Goal: Task Accomplishment & Management: Manage account settings

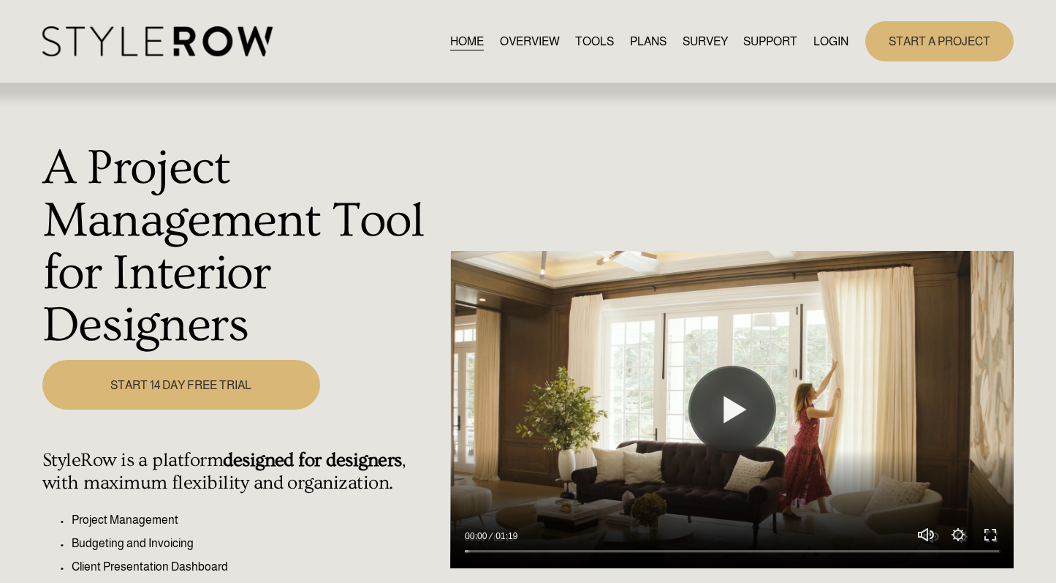
drag, startPoint x: 0, startPoint y: 0, endPoint x: 822, endPoint y: 42, distance: 823.5
click at [822, 42] on link "LOGIN" at bounding box center [831, 41] width 35 height 20
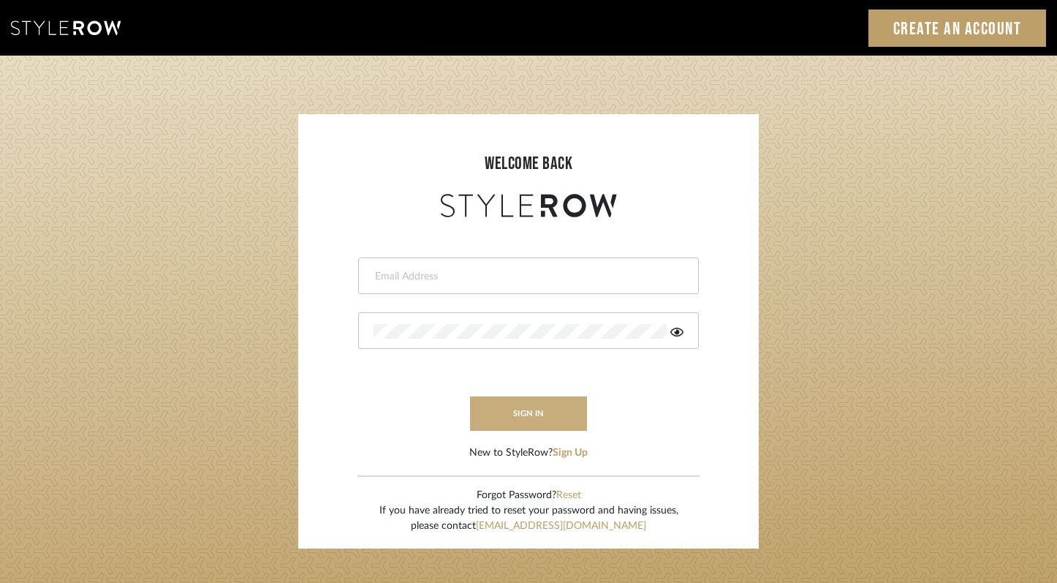
type input "felicia@onyxandoakinteriors.com"
click at [521, 412] on button "sign in" at bounding box center [528, 413] width 117 height 34
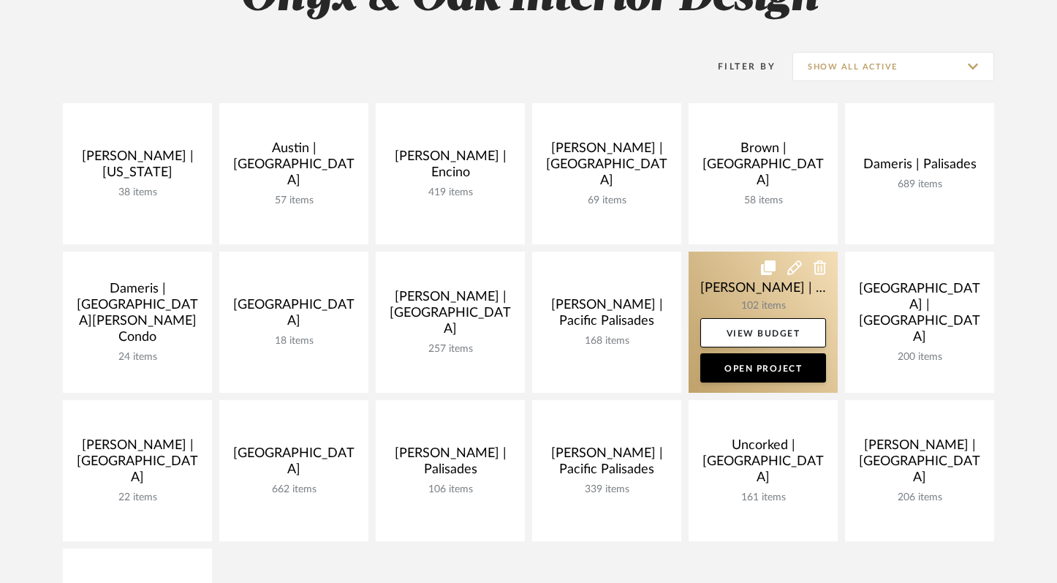
scroll to position [288, 0]
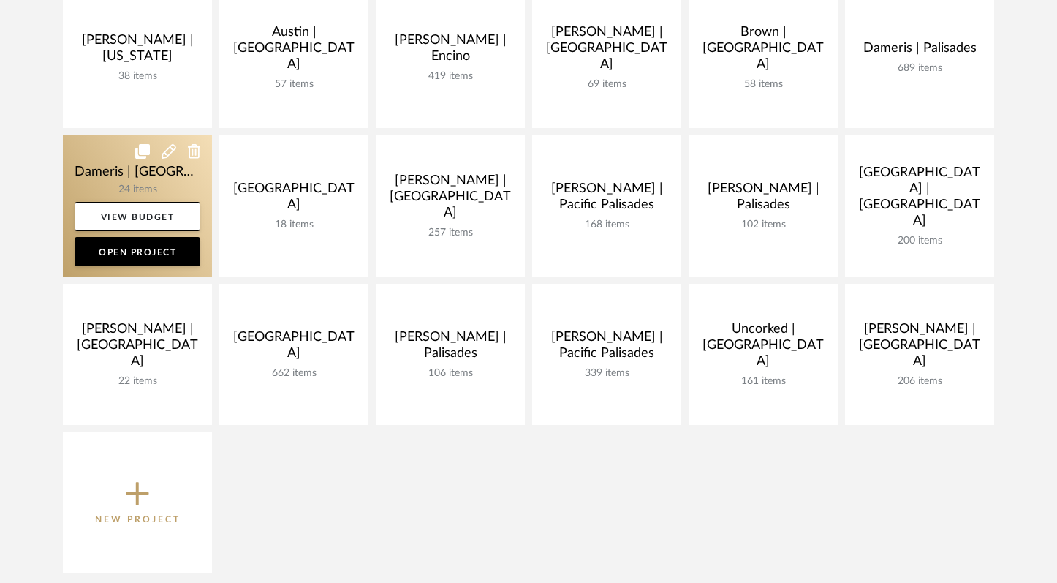
click at [124, 173] on link at bounding box center [137, 205] width 149 height 141
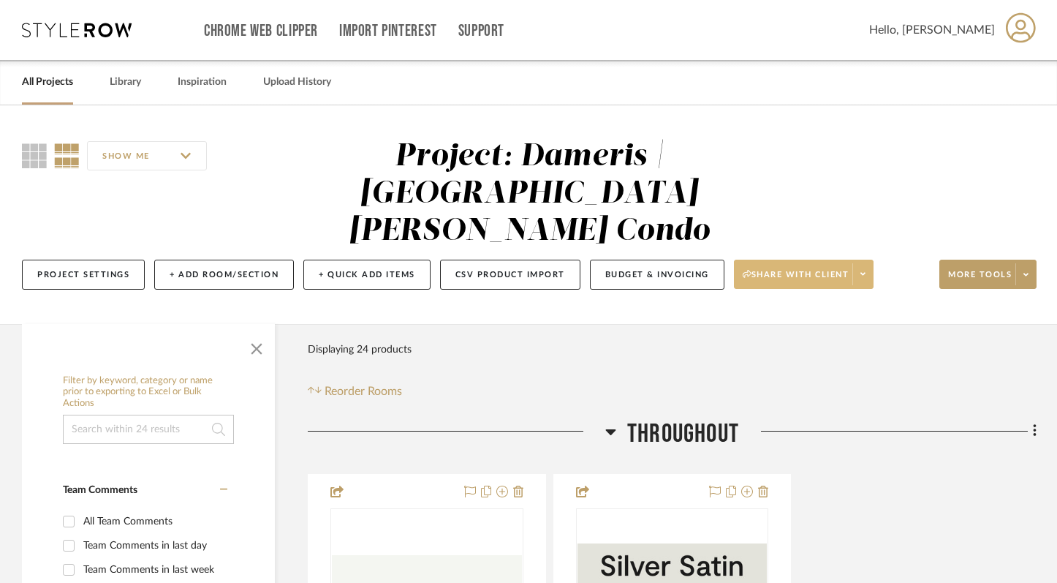
click at [783, 269] on span "Share with client" at bounding box center [796, 280] width 107 height 22
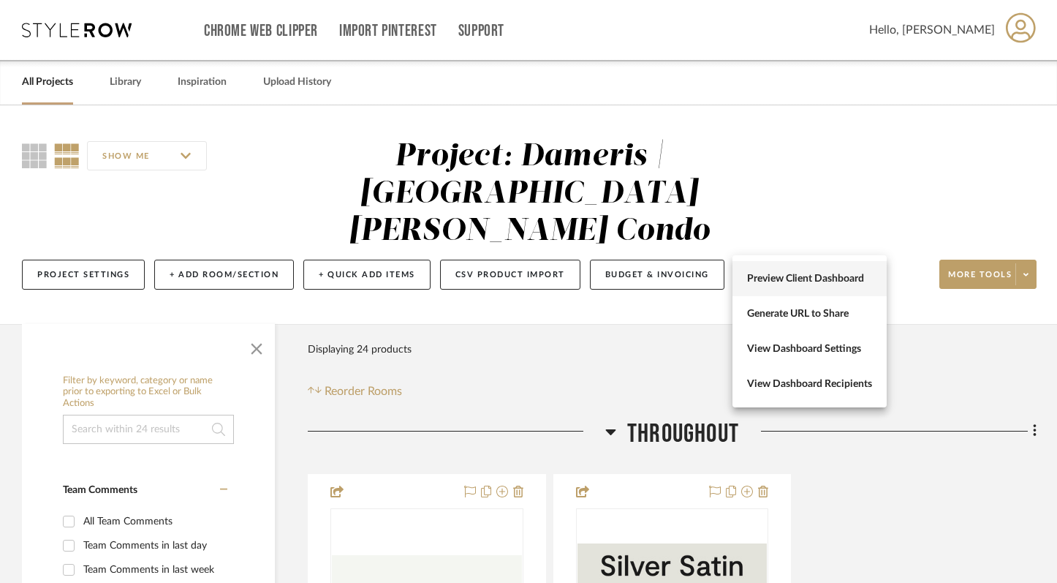
click at [792, 279] on span "Preview Client Dashboard" at bounding box center [809, 279] width 125 height 12
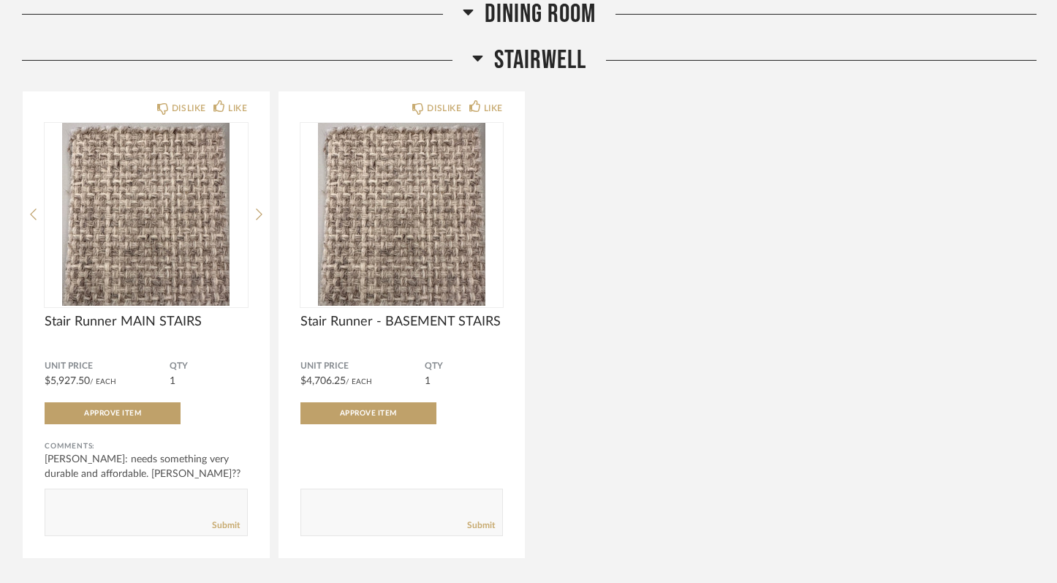
scroll to position [3056, 0]
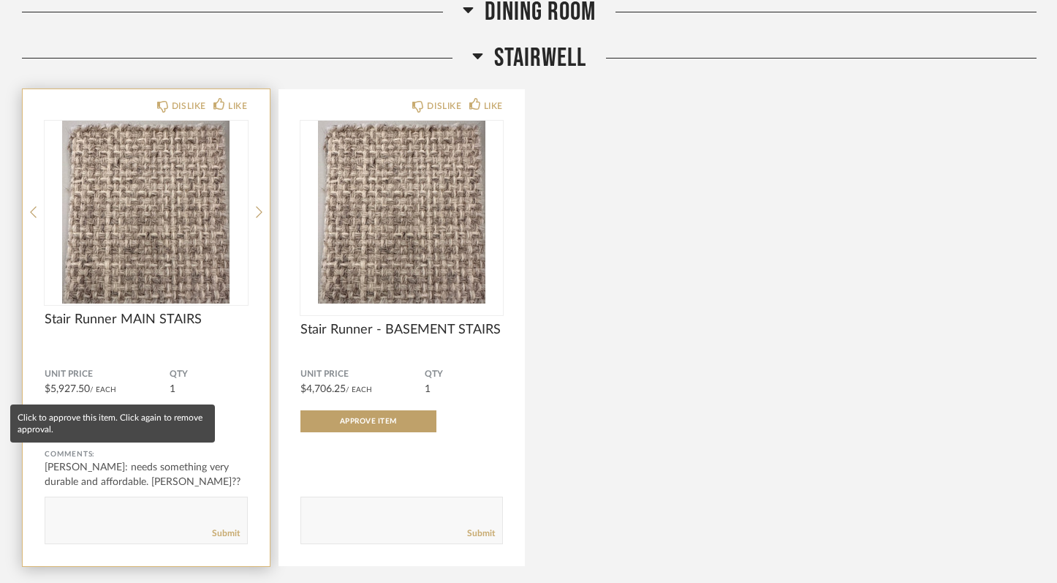
click at [119, 417] on span "Approve Item" at bounding box center [112, 420] width 57 height 7
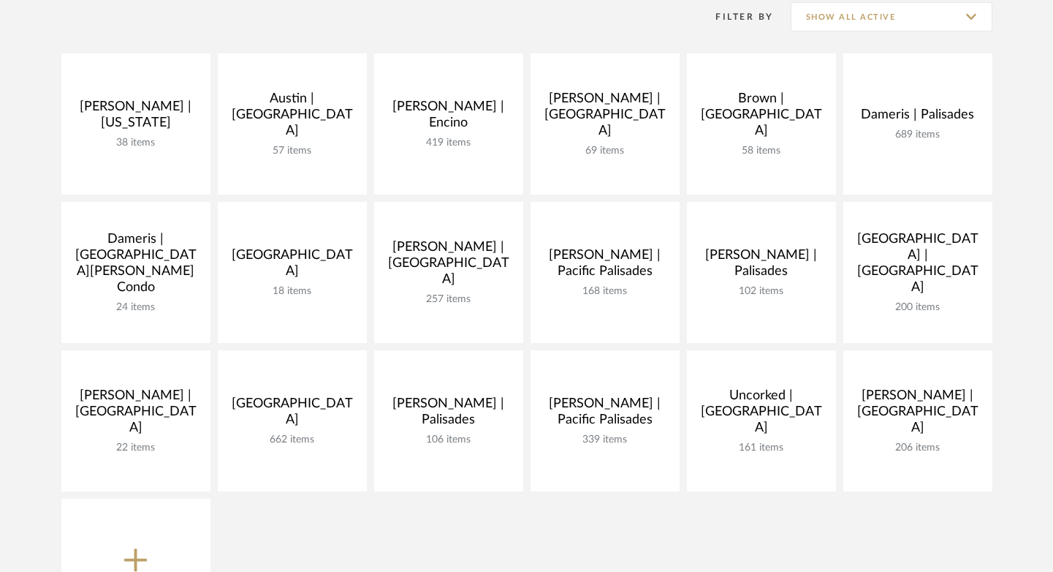
scroll to position [290, 0]
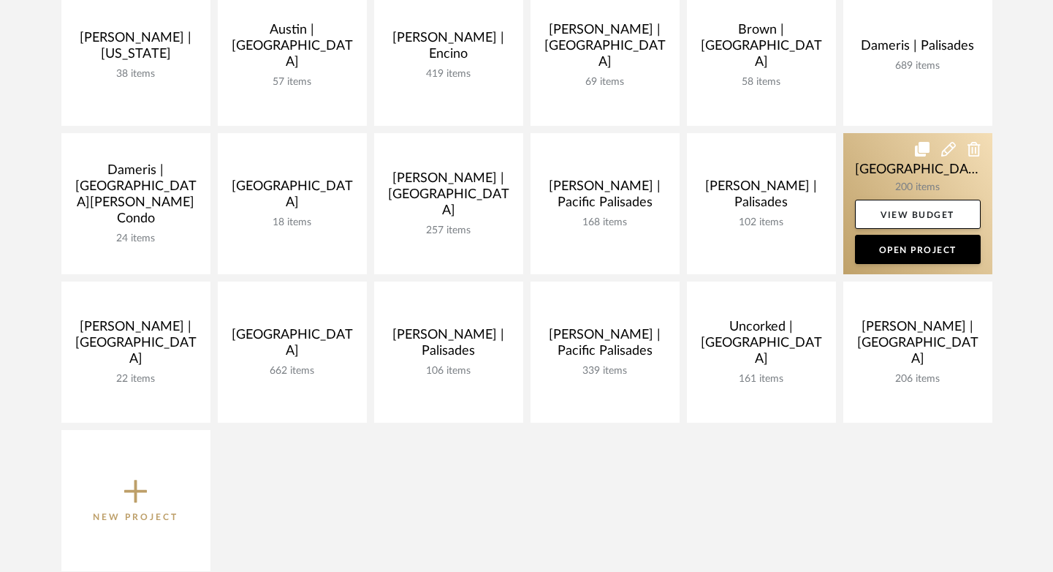
click at [865, 178] on link at bounding box center [918, 203] width 149 height 141
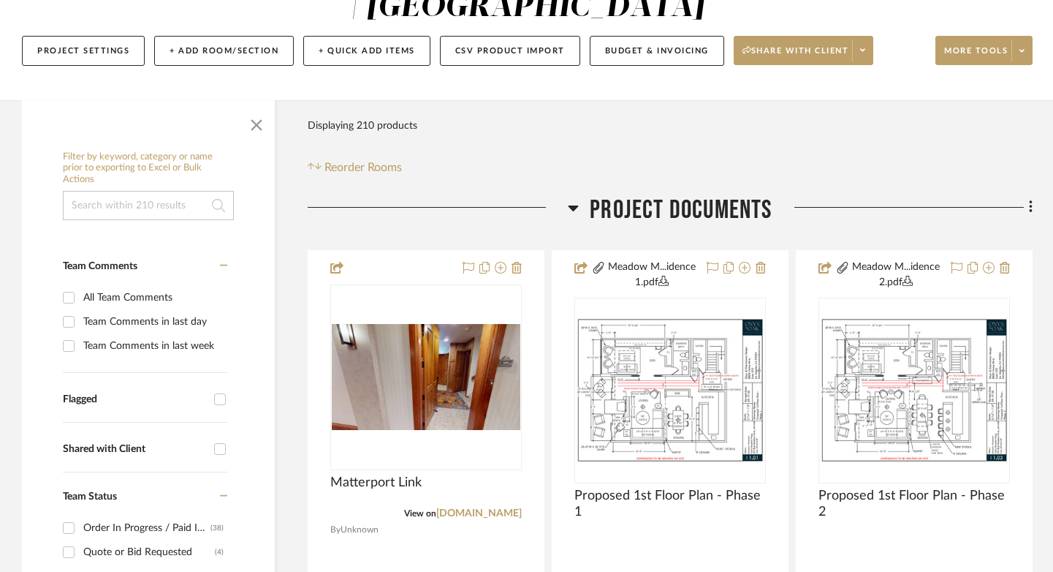
scroll to position [188, 0]
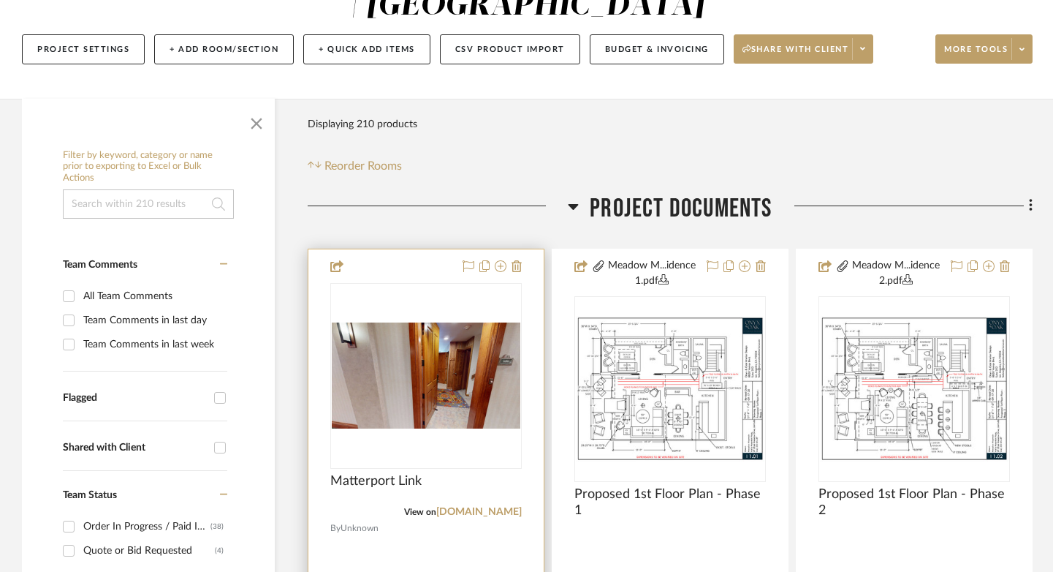
click at [0, 0] on img at bounding box center [0, 0] width 0 height 0
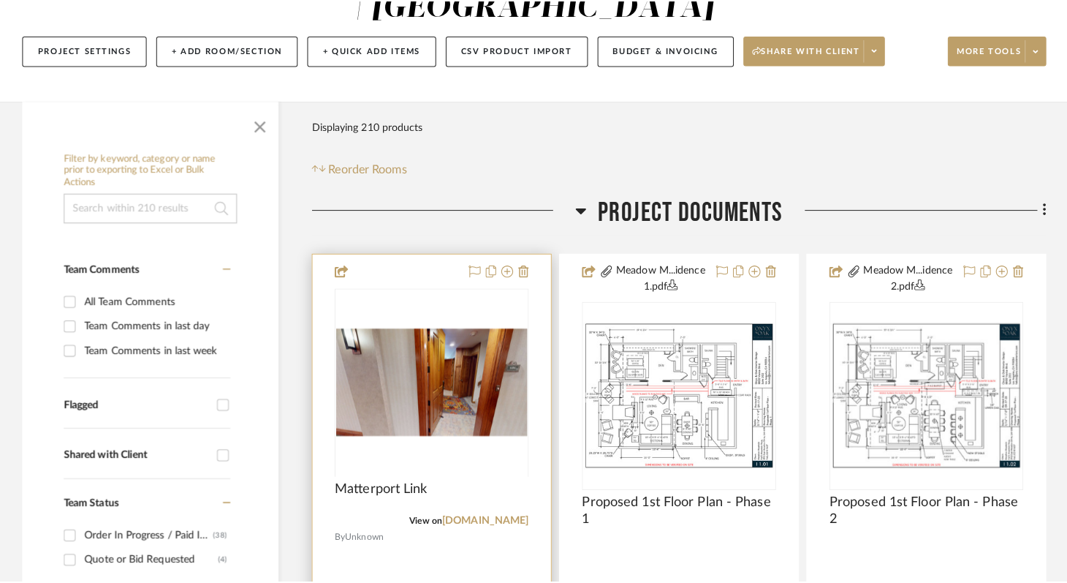
scroll to position [0, 0]
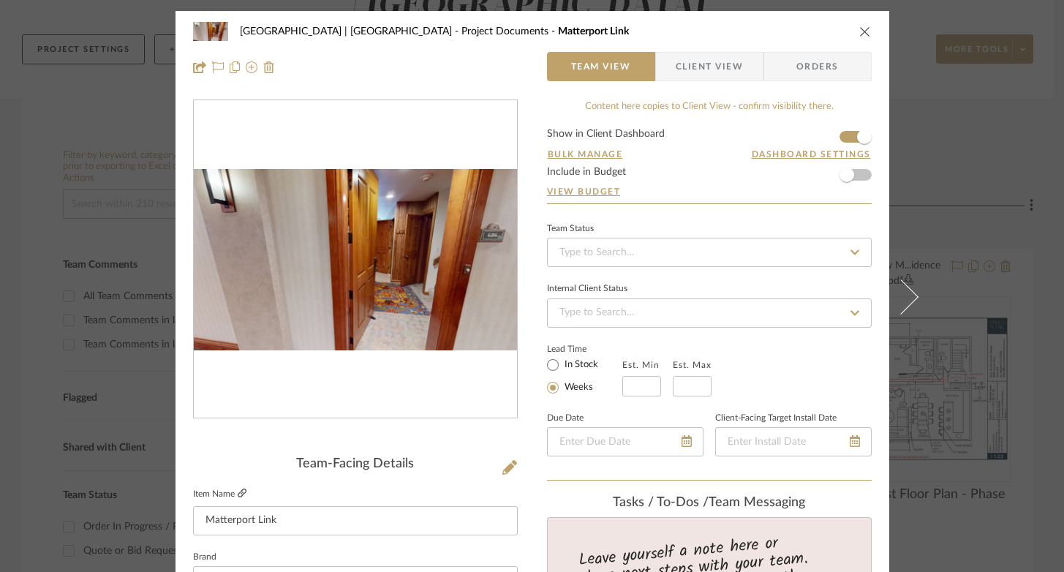
click at [239, 490] on icon at bounding box center [242, 492] width 9 height 9
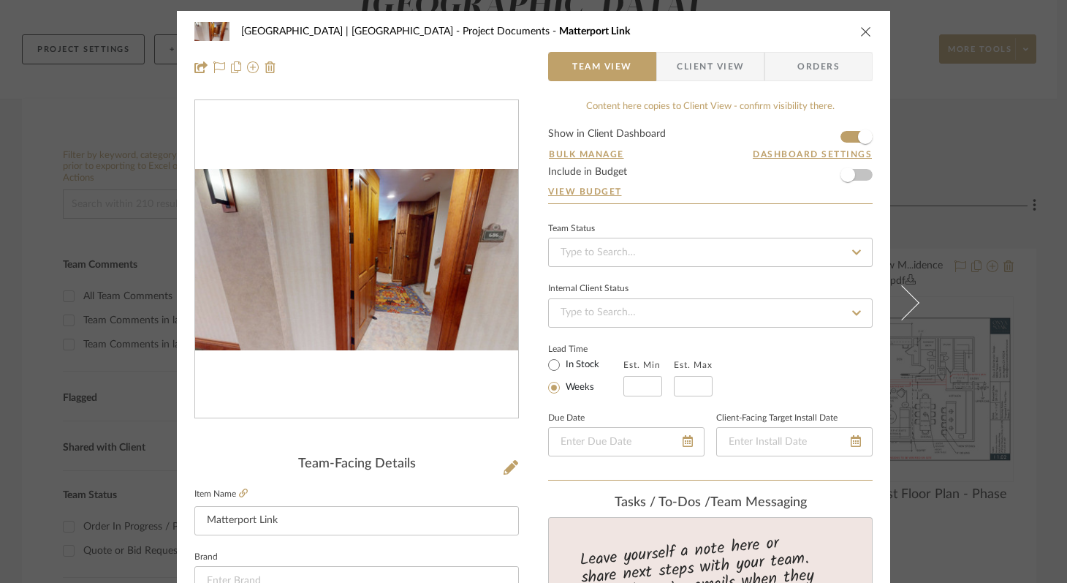
click at [860, 31] on icon "close" at bounding box center [866, 32] width 12 height 12
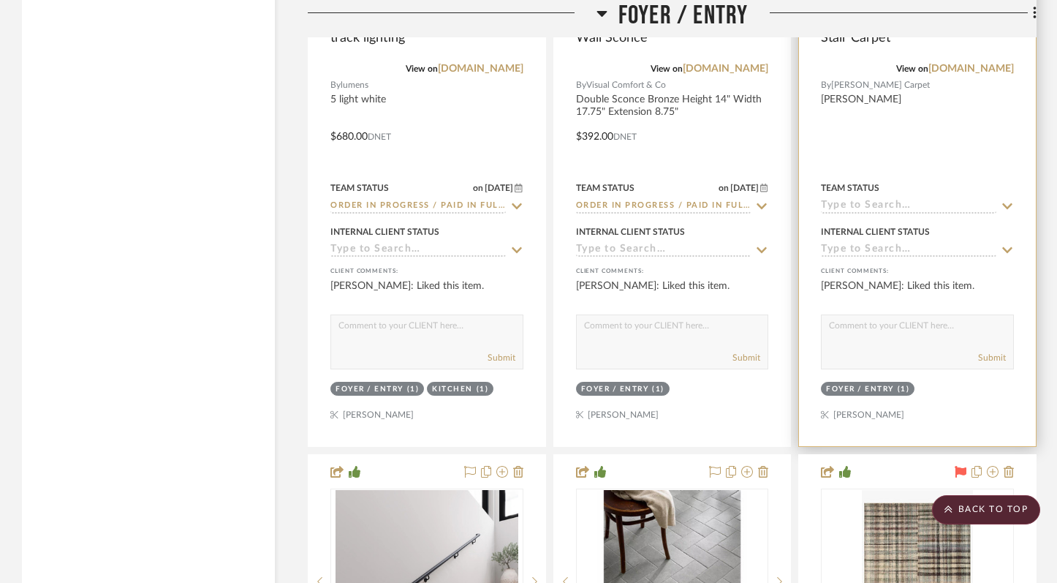
scroll to position [4794, 0]
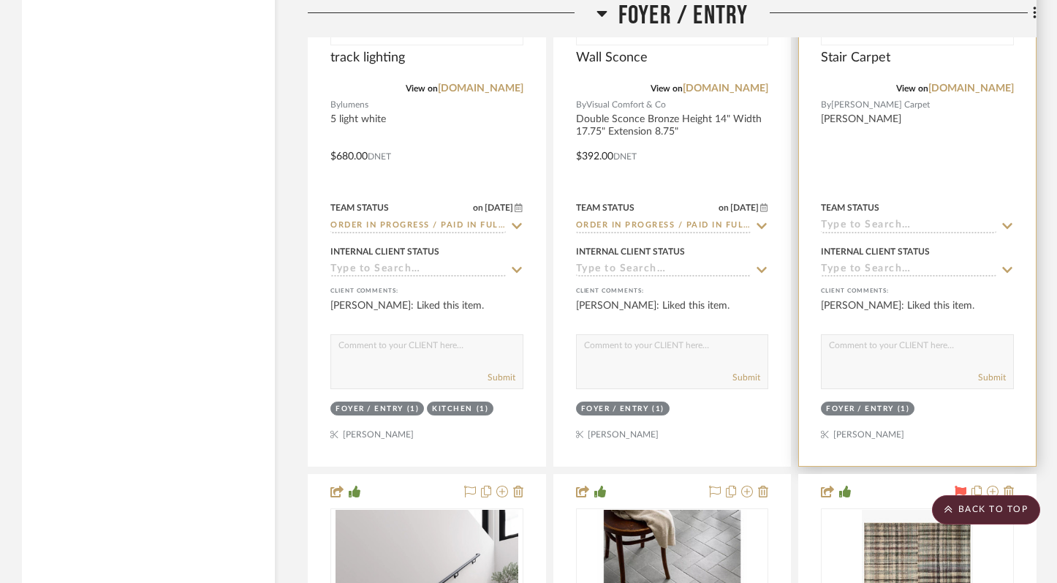
click at [884, 219] on input at bounding box center [908, 226] width 175 height 14
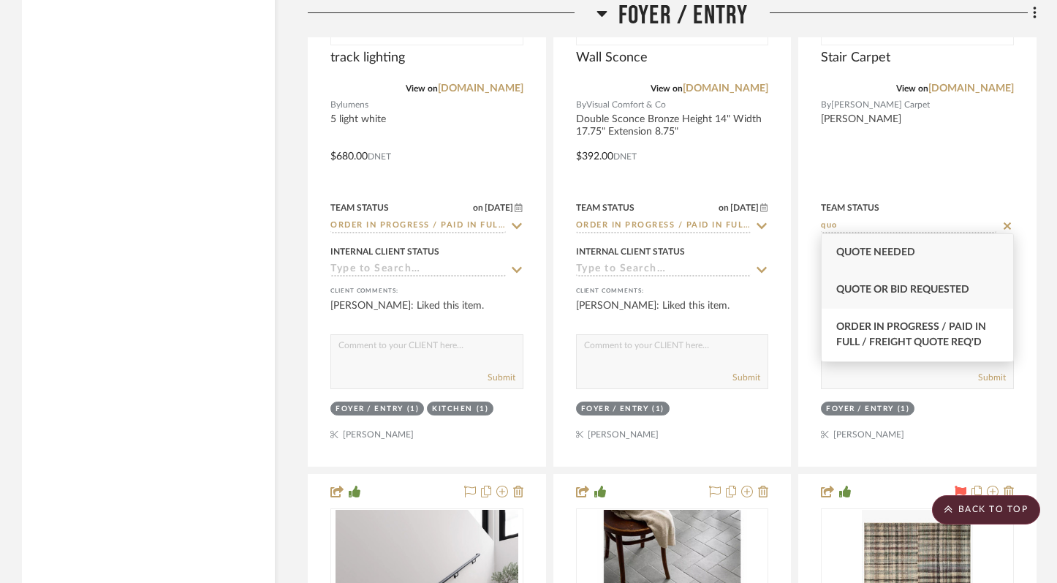
type input "quo"
click at [923, 284] on span "Quote or Bid Requested" at bounding box center [902, 289] width 133 height 10
type input "9/25/2025"
type input "Quote or Bid Requested"
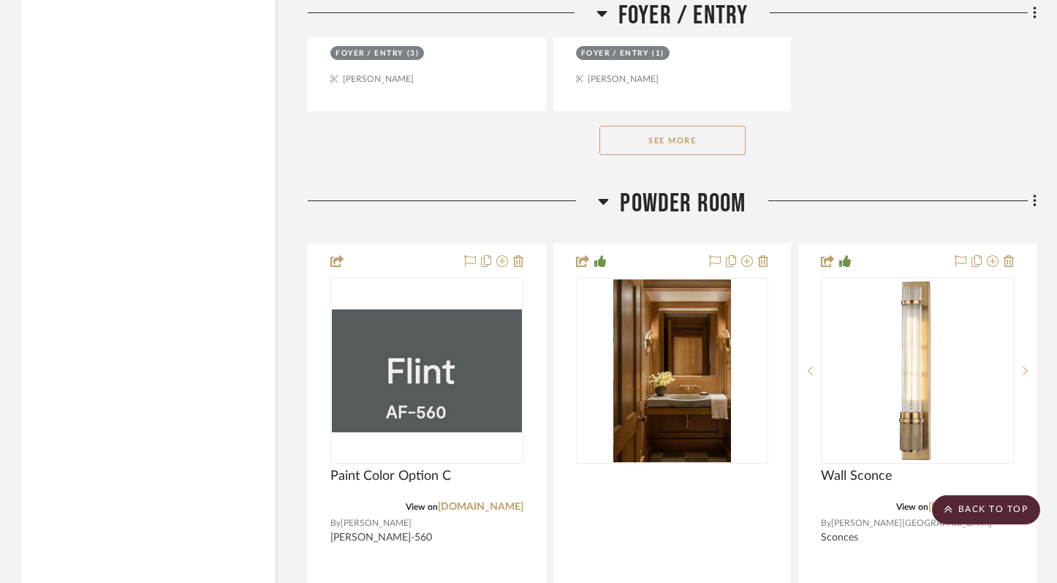
scroll to position [6476, 0]
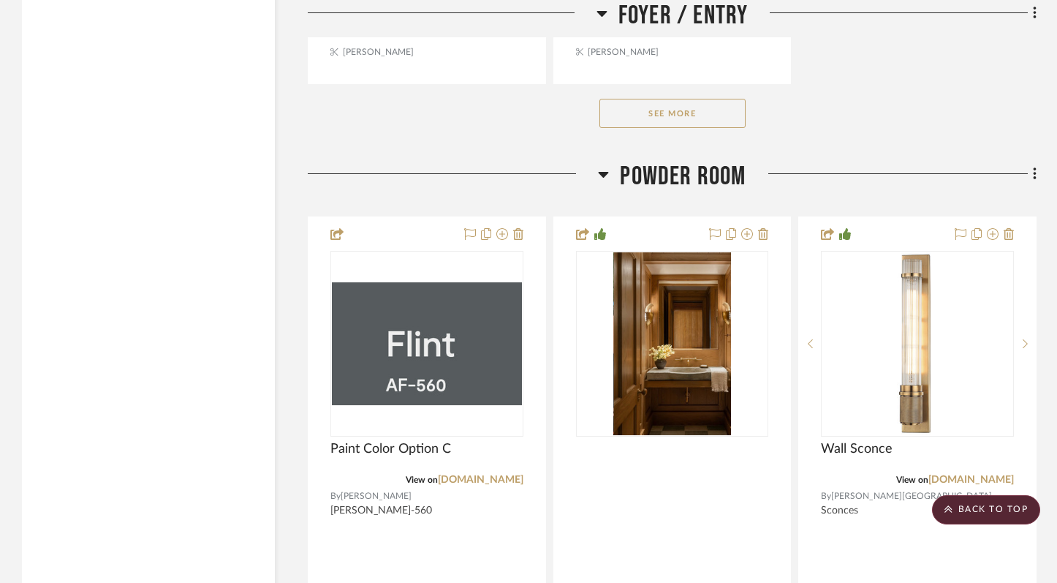
click at [673, 102] on button "See More" at bounding box center [672, 113] width 146 height 29
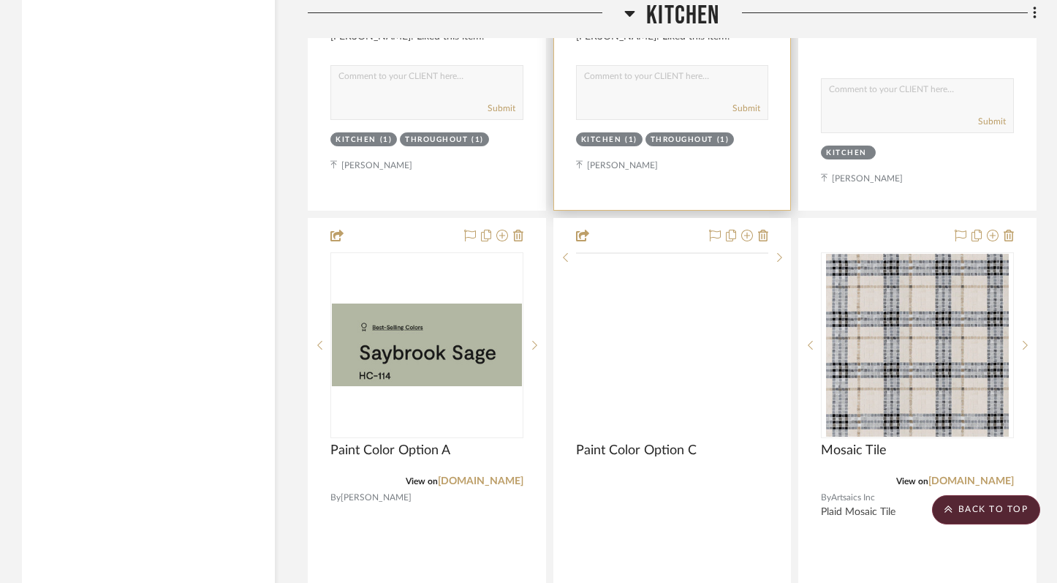
scroll to position [9973, 0]
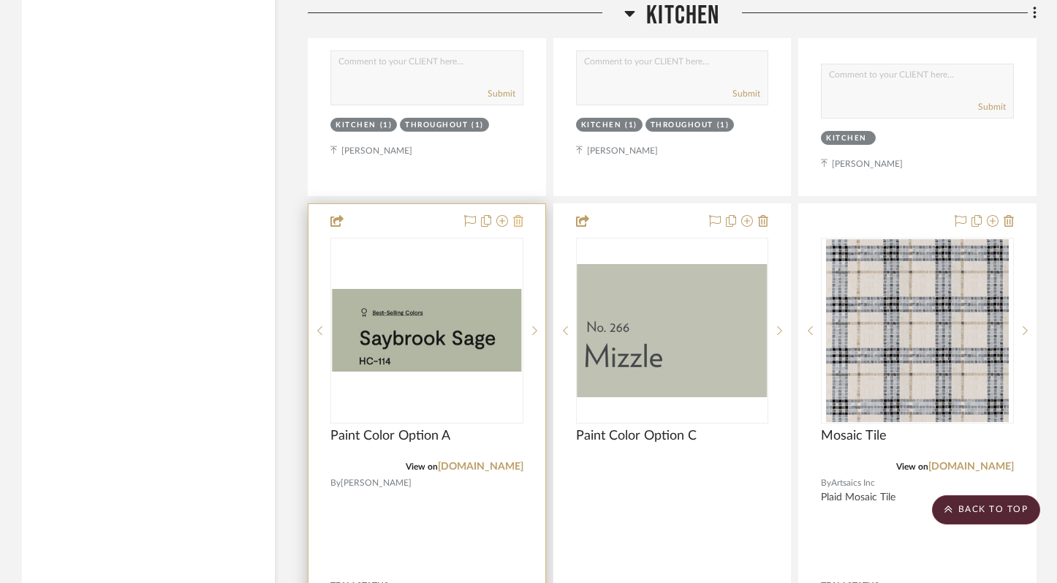
click at [520, 215] on icon at bounding box center [518, 221] width 10 height 12
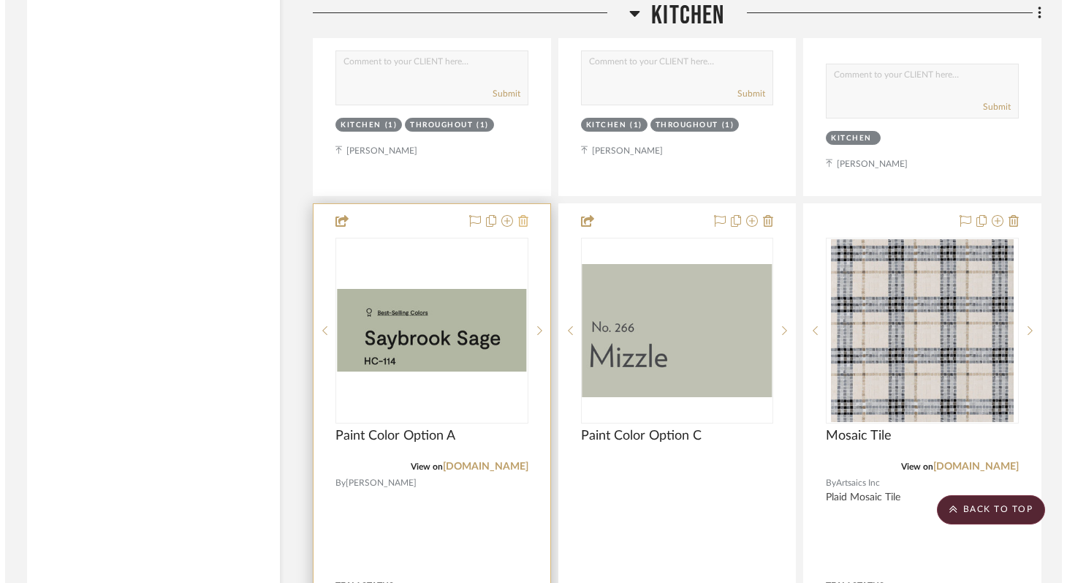
scroll to position [0, 0]
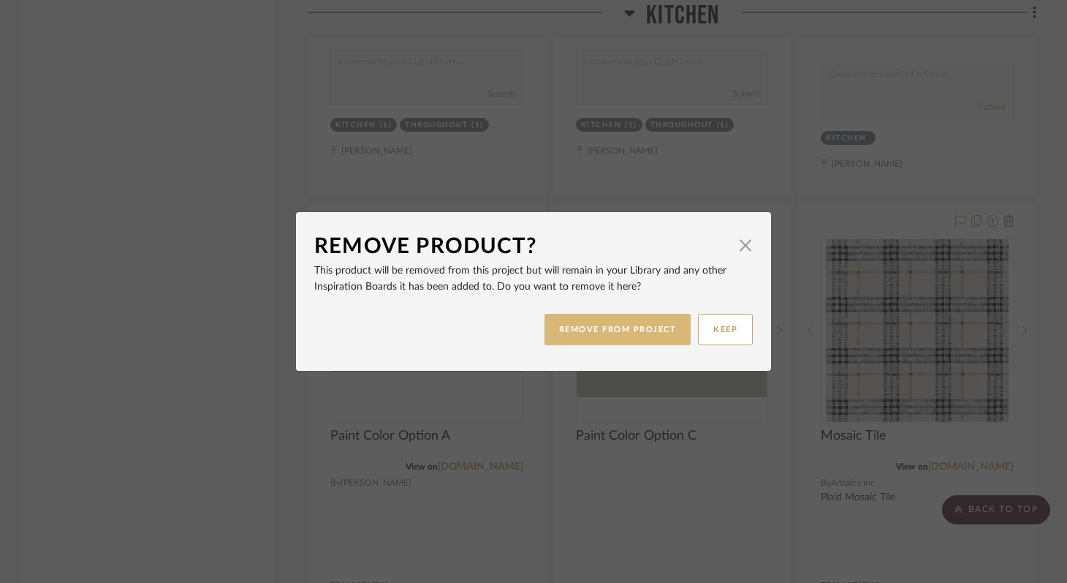
click at [651, 324] on button "REMOVE FROM PROJECT" at bounding box center [618, 329] width 147 height 31
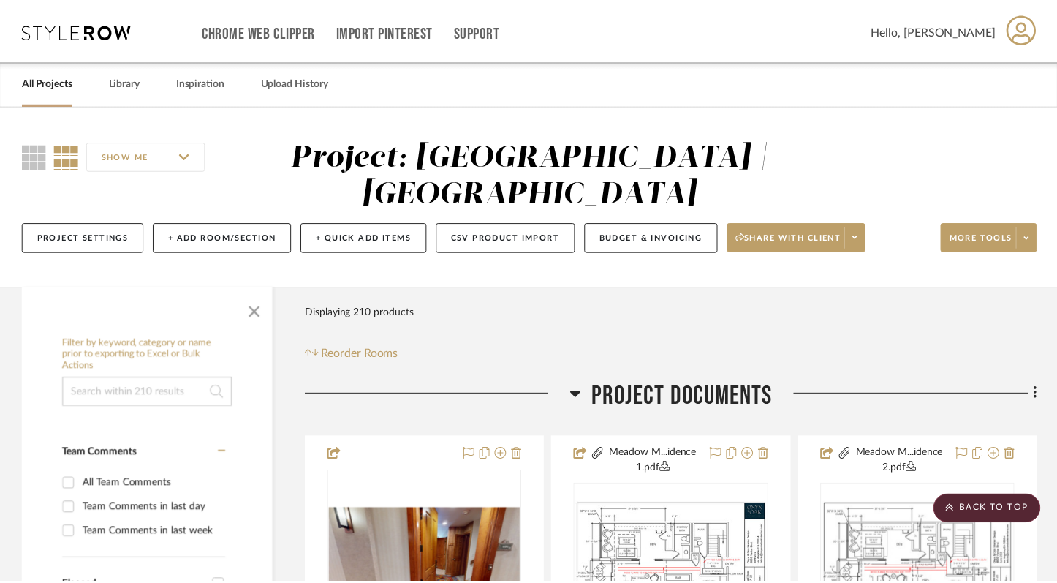
scroll to position [9973, 0]
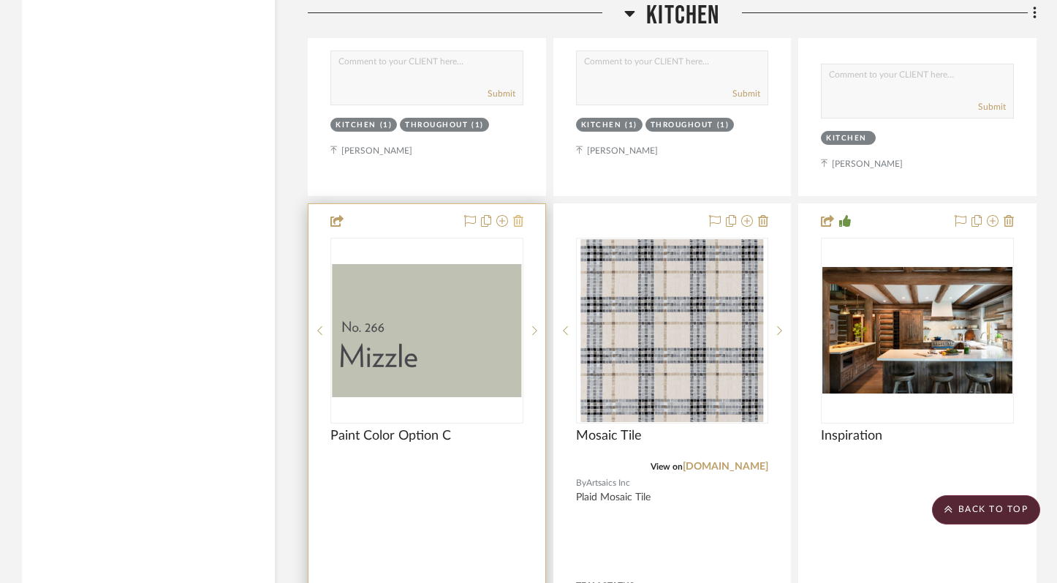
click at [520, 215] on icon at bounding box center [518, 221] width 10 height 12
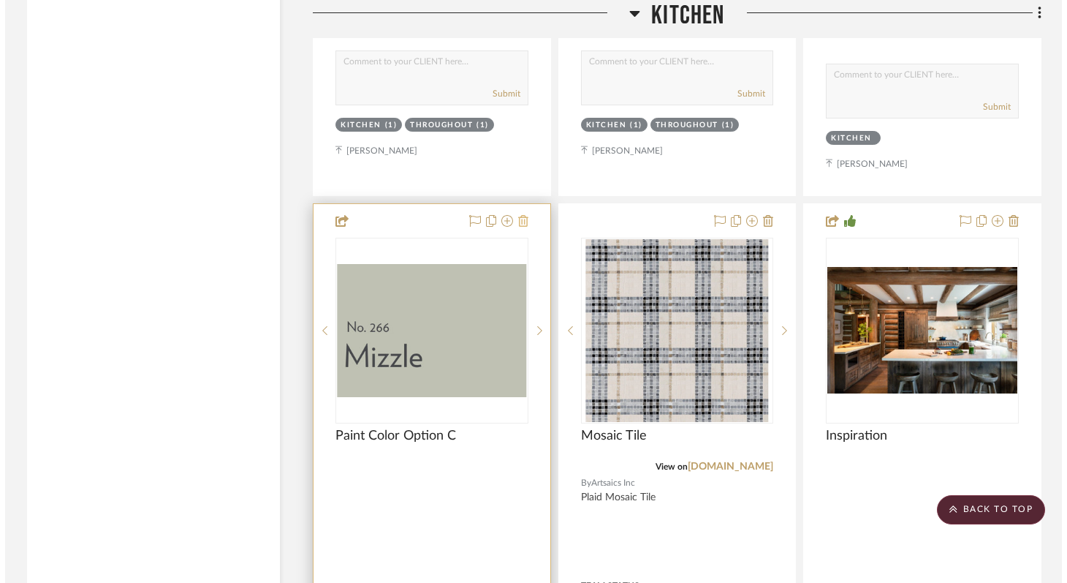
scroll to position [0, 0]
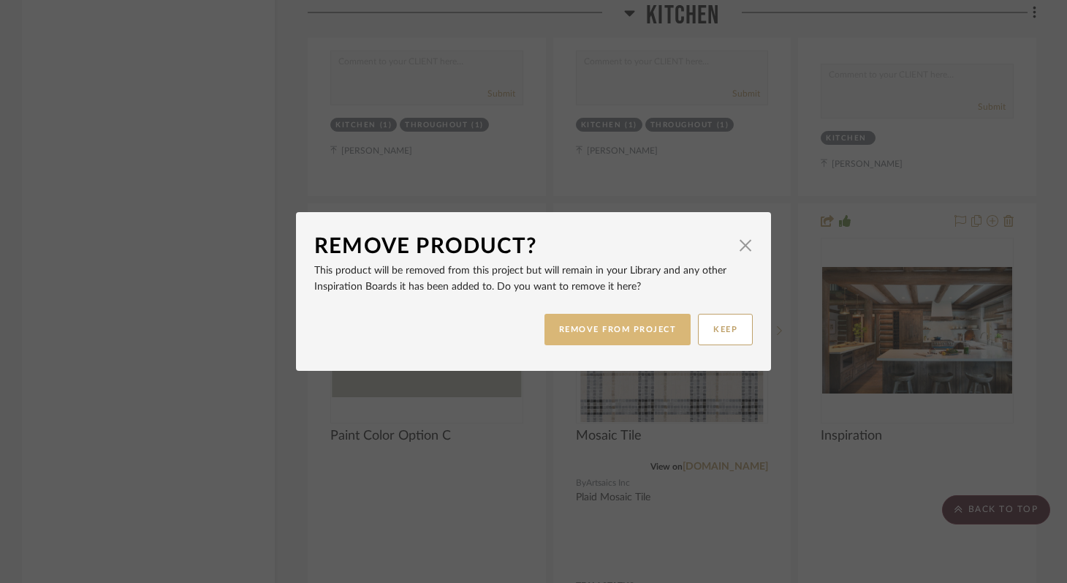
click at [610, 322] on button "REMOVE FROM PROJECT" at bounding box center [618, 329] width 147 height 31
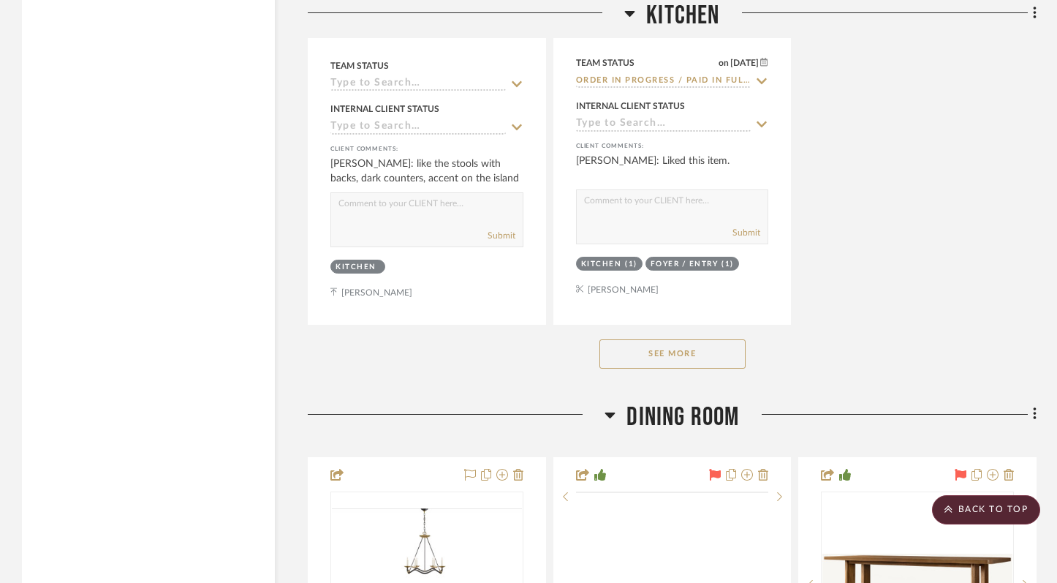
scroll to position [11157, 0]
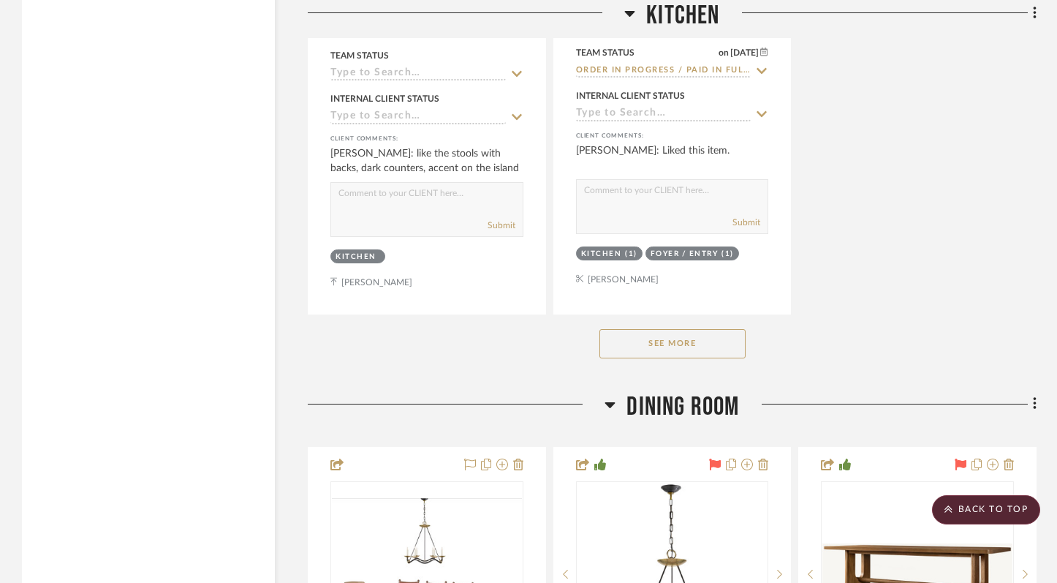
click at [666, 329] on button "See More" at bounding box center [672, 343] width 146 height 29
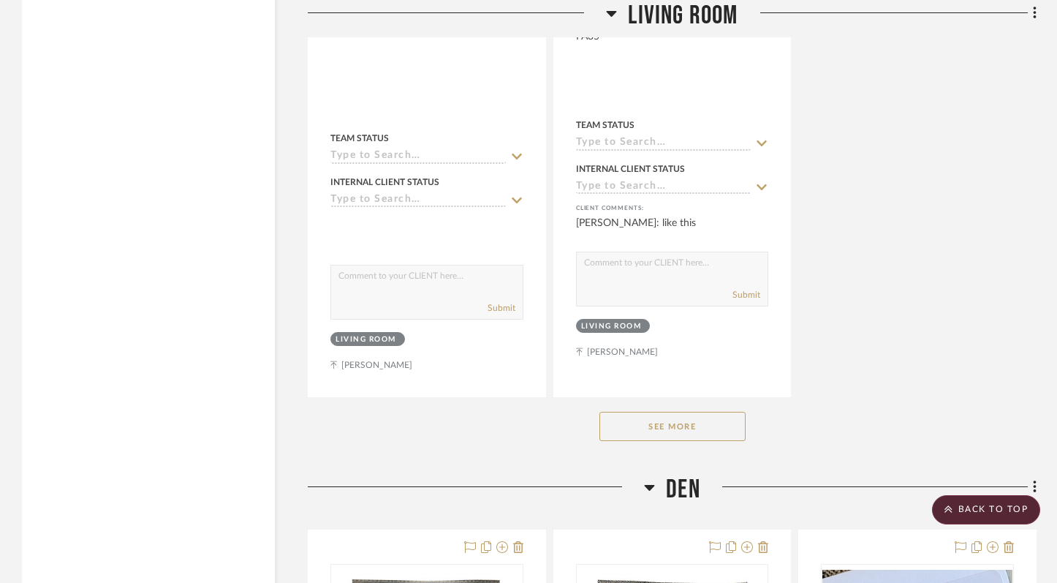
scroll to position [15921, 0]
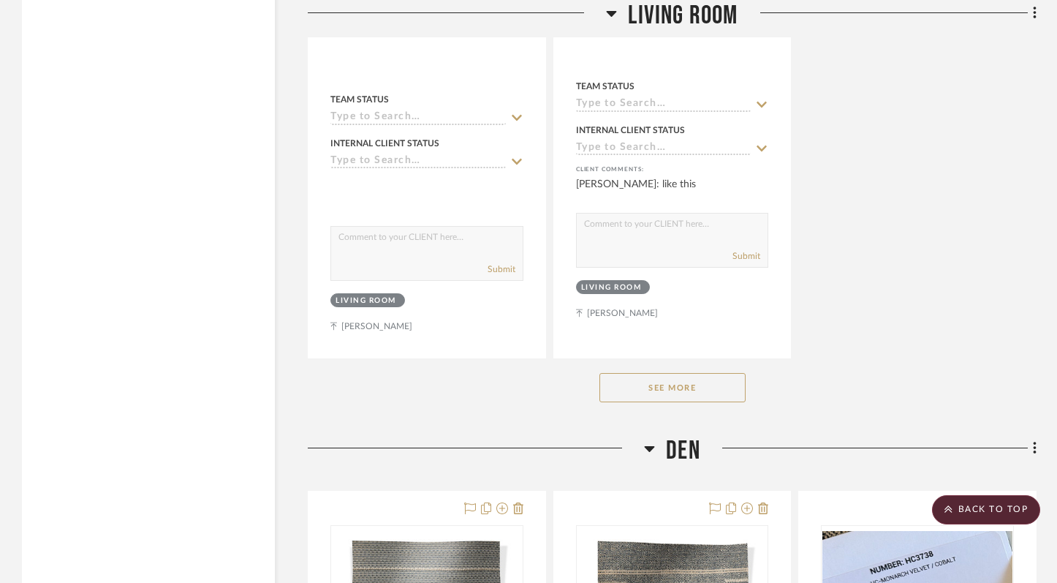
click at [669, 373] on button "See More" at bounding box center [672, 387] width 146 height 29
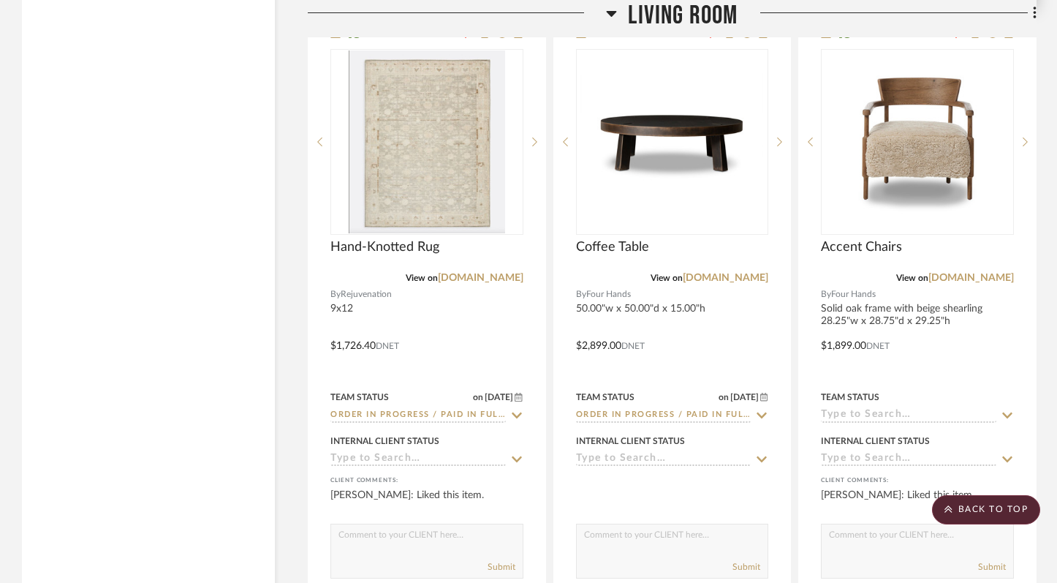
scroll to position [18222, 0]
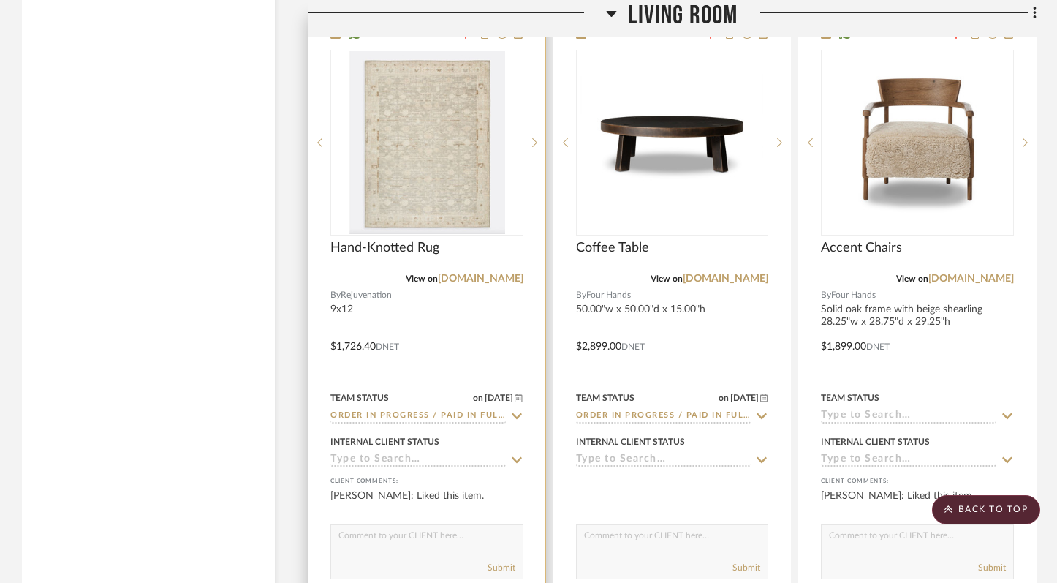
click at [520, 413] on icon at bounding box center [517, 416] width 10 height 6
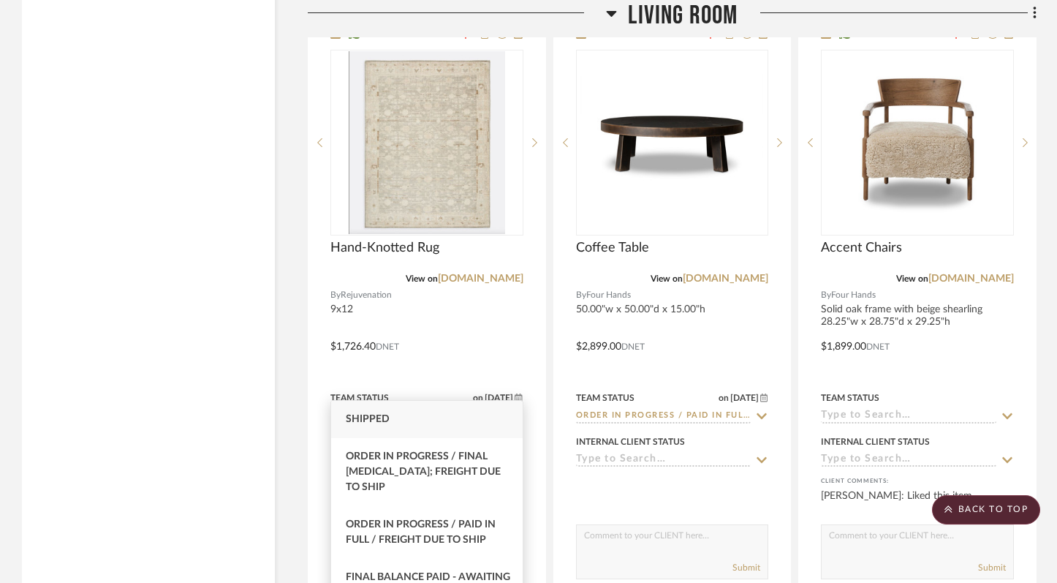
type input "ship"
click at [385, 418] on span "Shipped" at bounding box center [368, 419] width 44 height 10
type input "9/25/2025"
type input "Shipped"
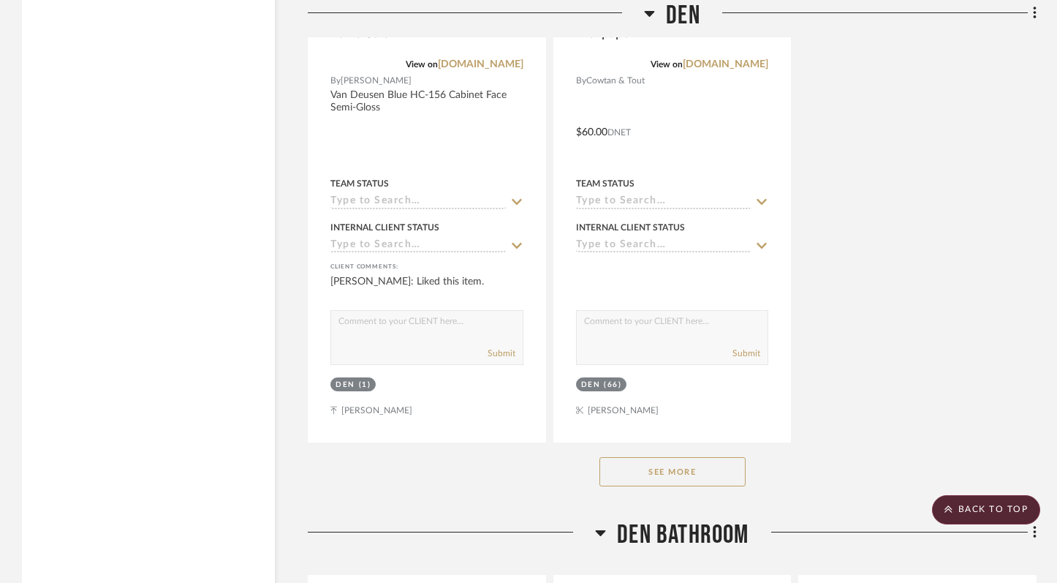
scroll to position [23840, 0]
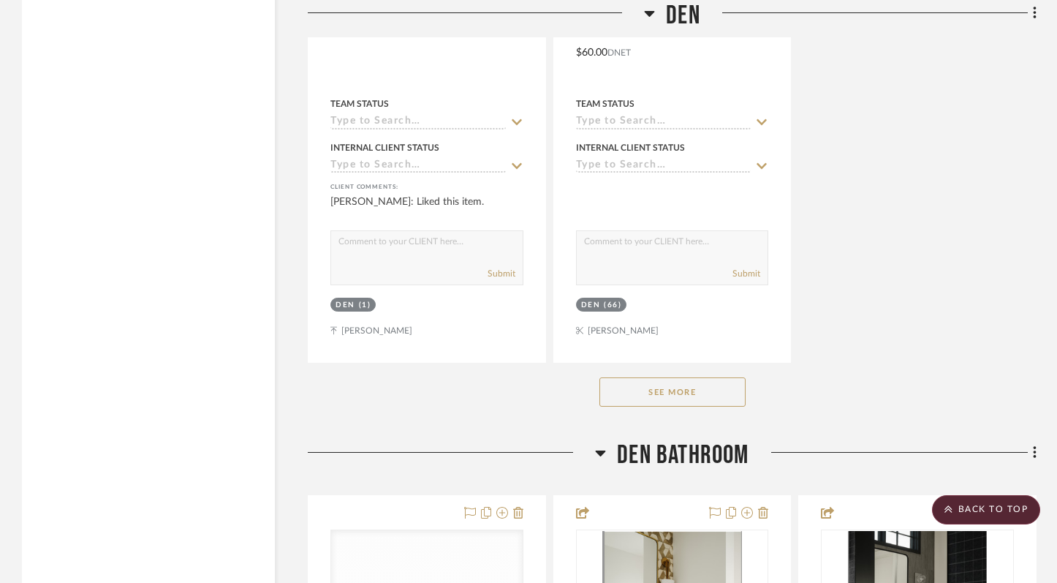
click at [686, 377] on button "See More" at bounding box center [672, 391] width 146 height 29
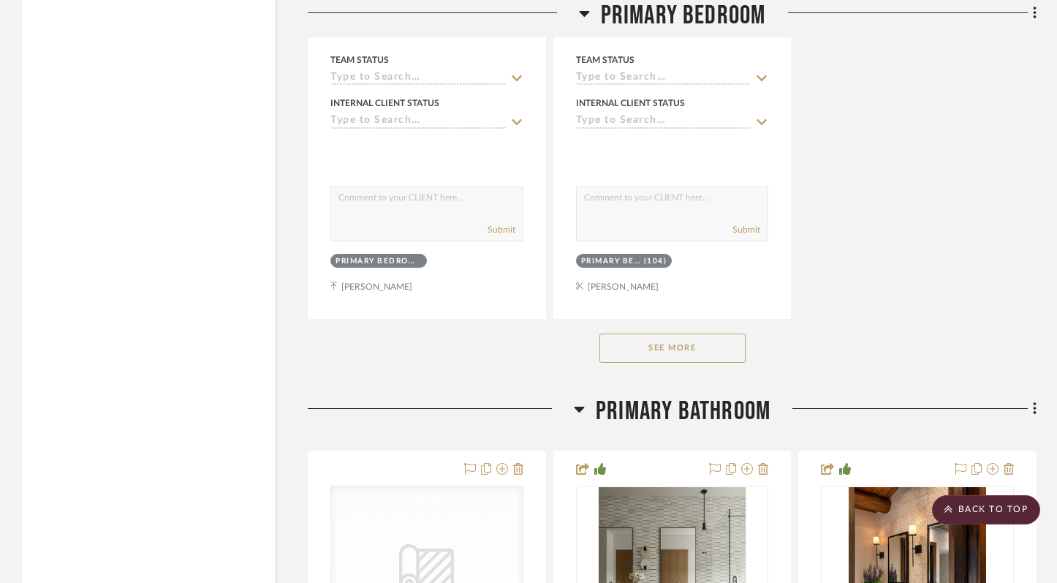
scroll to position [34028, 0]
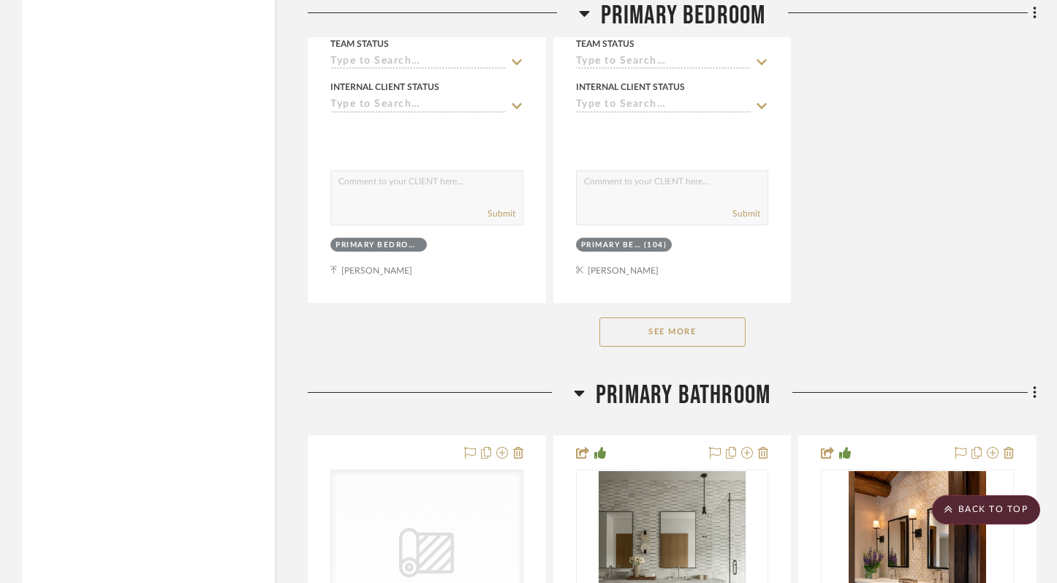
click at [682, 303] on div "See More" at bounding box center [672, 332] width 729 height 58
click at [681, 317] on button "See More" at bounding box center [672, 331] width 146 height 29
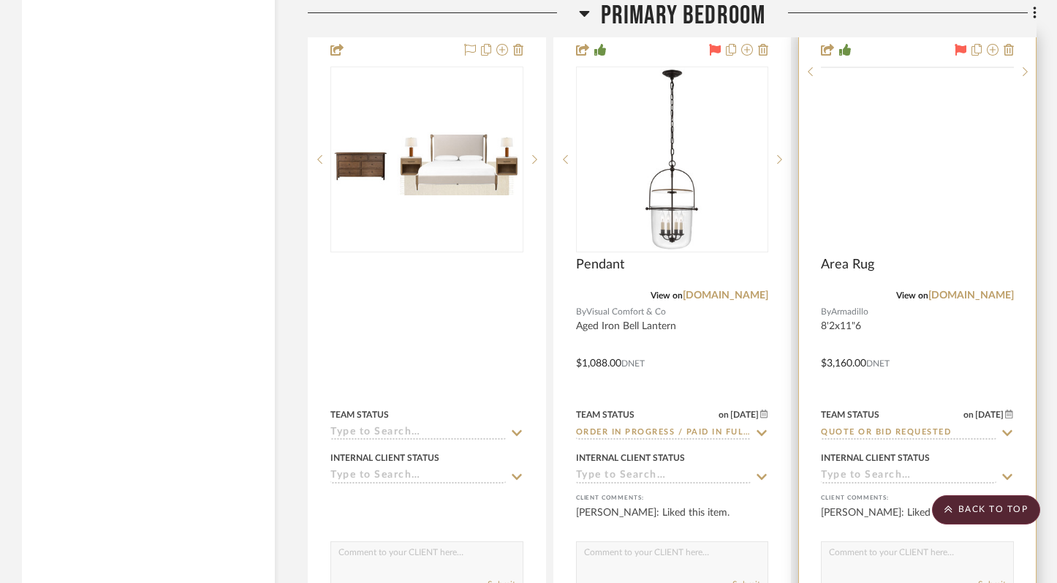
scroll to position [34236, 0]
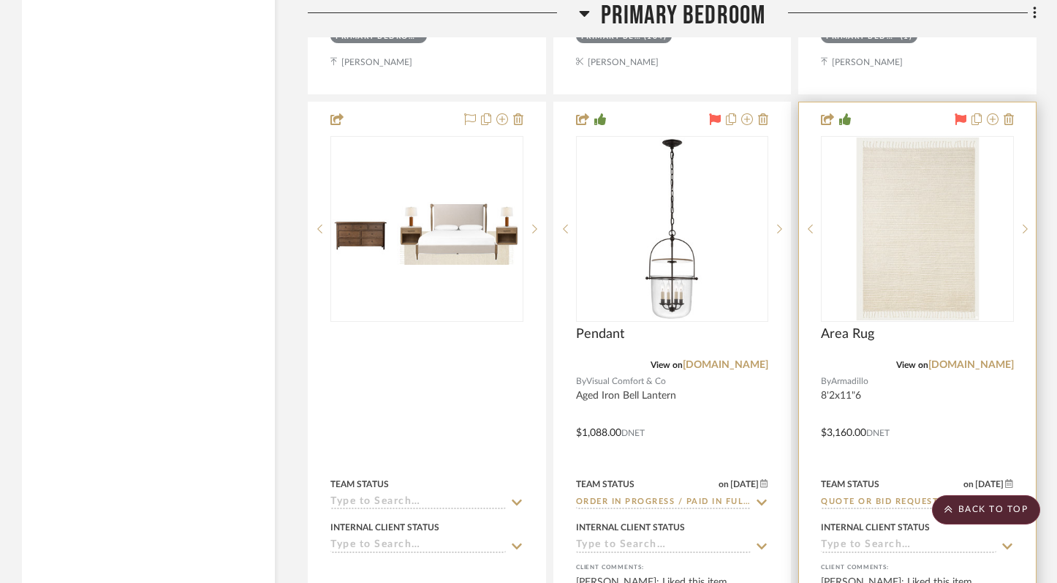
click at [910, 496] on input "Quote or Bid Requested" at bounding box center [908, 503] width 175 height 14
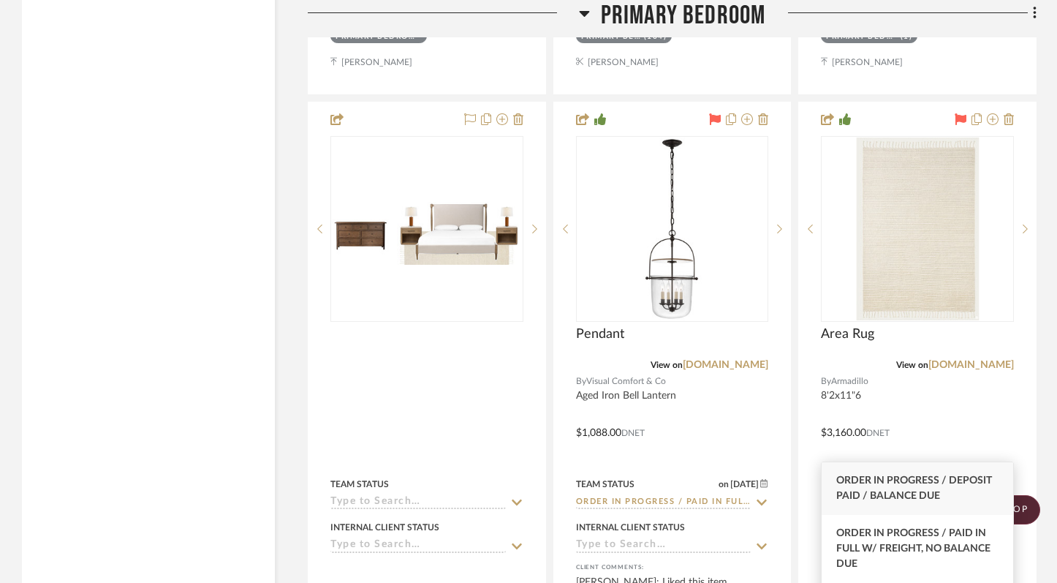
type input "order in"
click at [931, 485] on span "Order in Progress / Deposit Paid / Balance due" at bounding box center [914, 488] width 156 height 26
type input "9/25/2025"
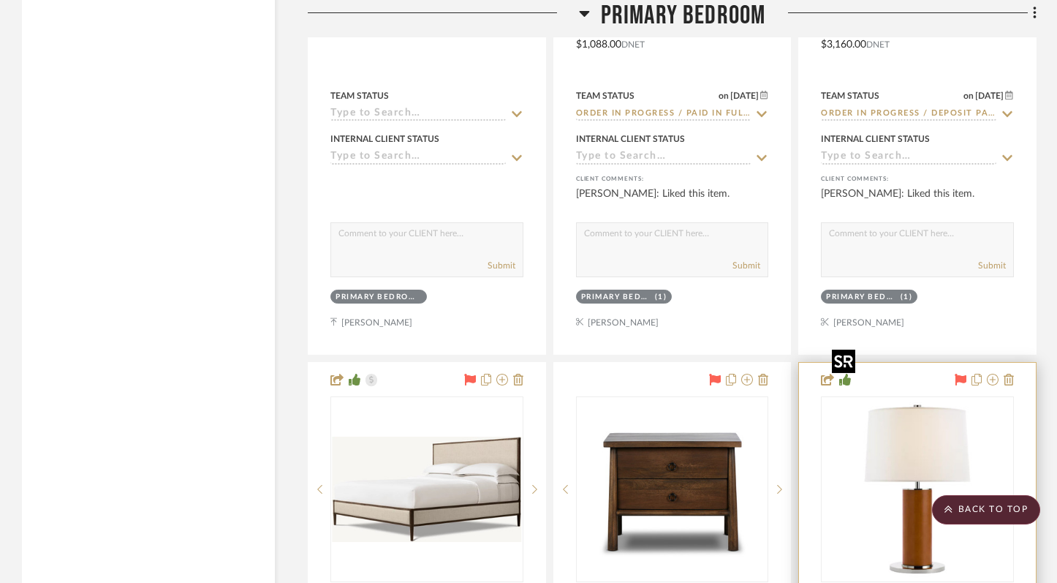
scroll to position [34629, 0]
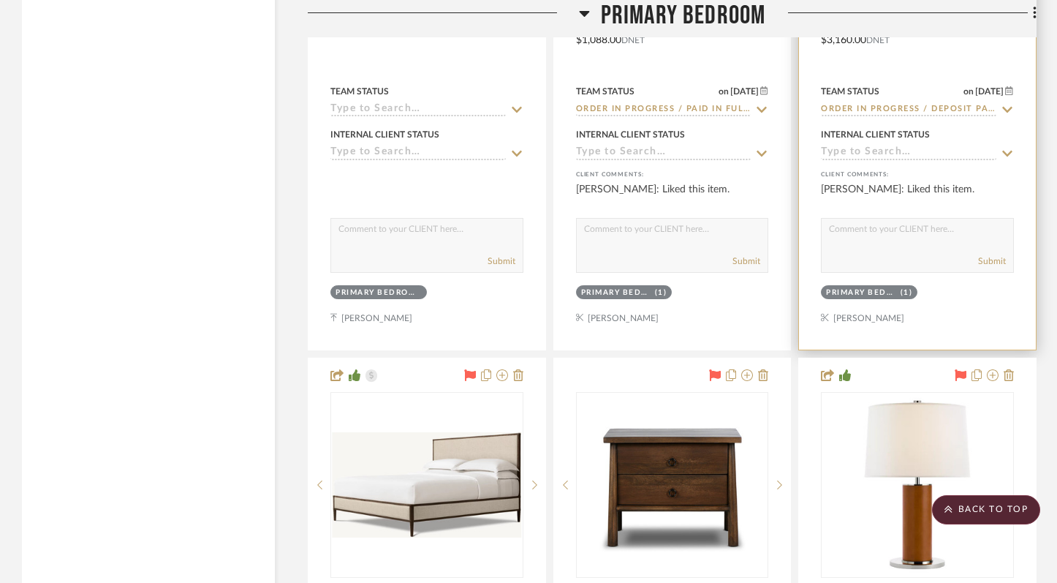
click at [990, 103] on input "Order in Progress / Deposit Paid / Balance due" at bounding box center [908, 110] width 175 height 14
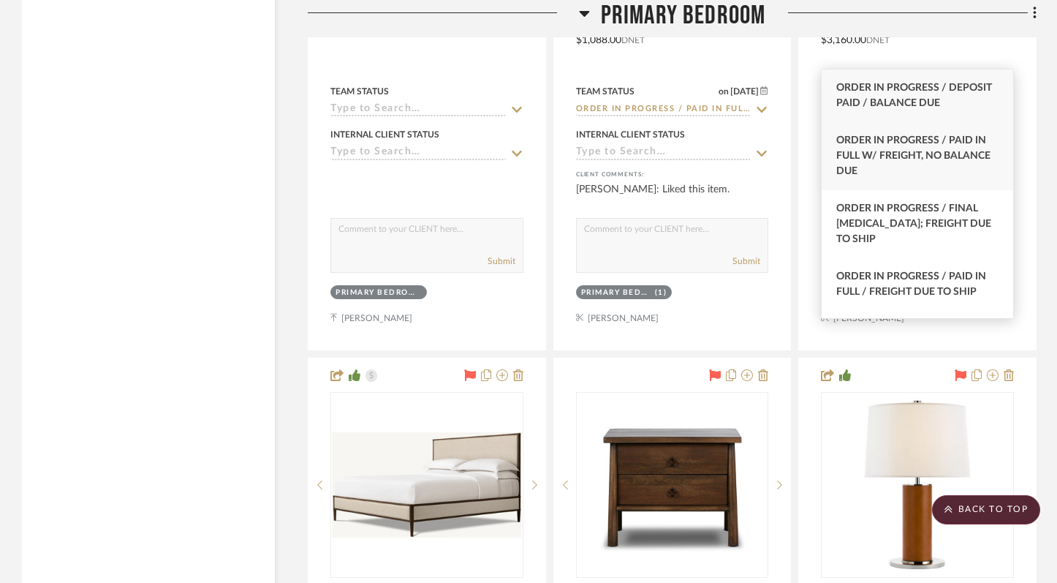
click at [958, 141] on span "Order In Progress / Paid In Full w/ Freight, No Balance due" at bounding box center [913, 155] width 154 height 41
type input "Order In Progress / Paid In Full w/ Freight, No Balance due"
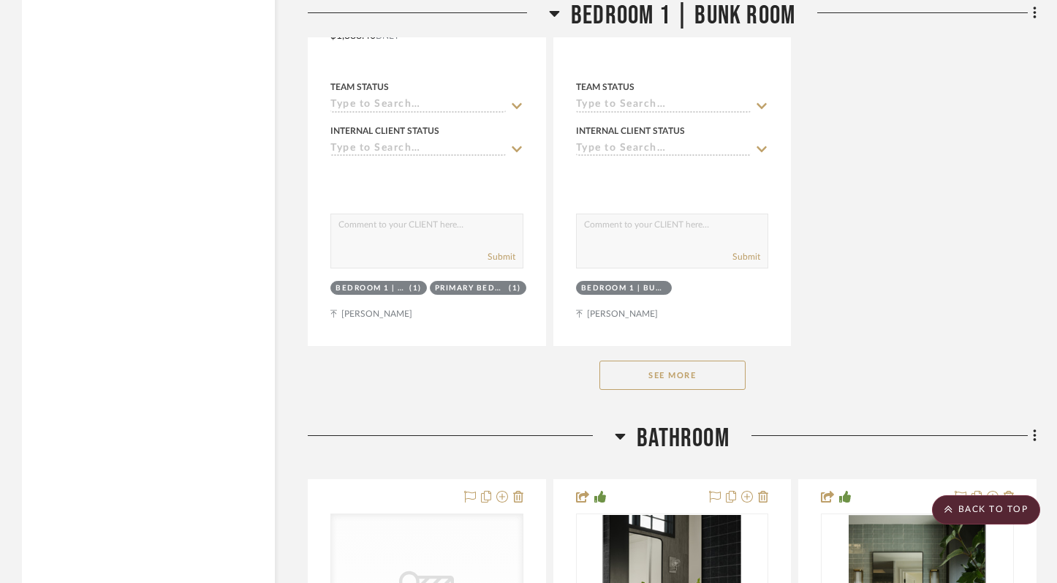
scroll to position [40026, 0]
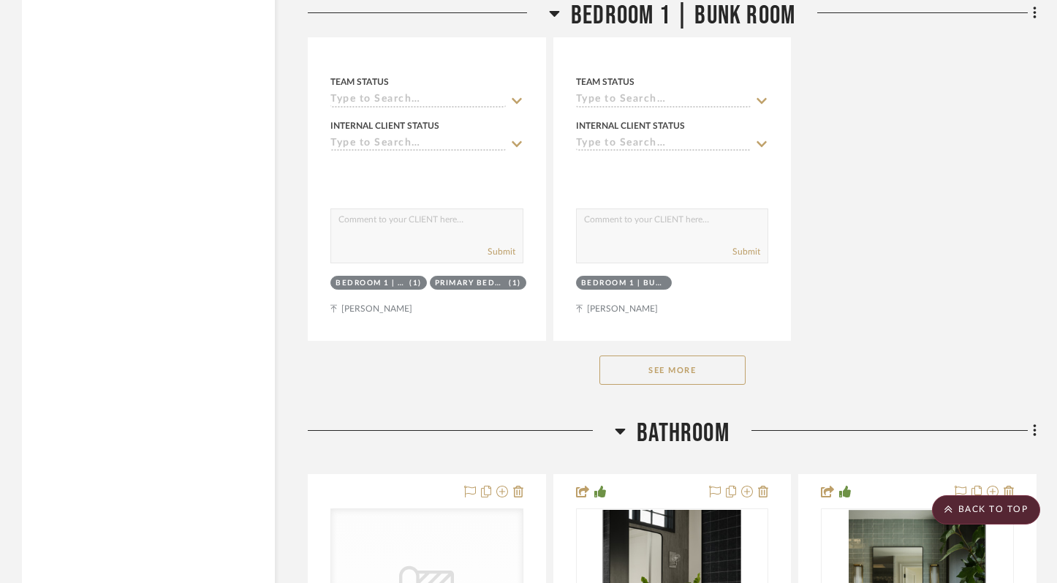
click at [692, 355] on button "See More" at bounding box center [672, 369] width 146 height 29
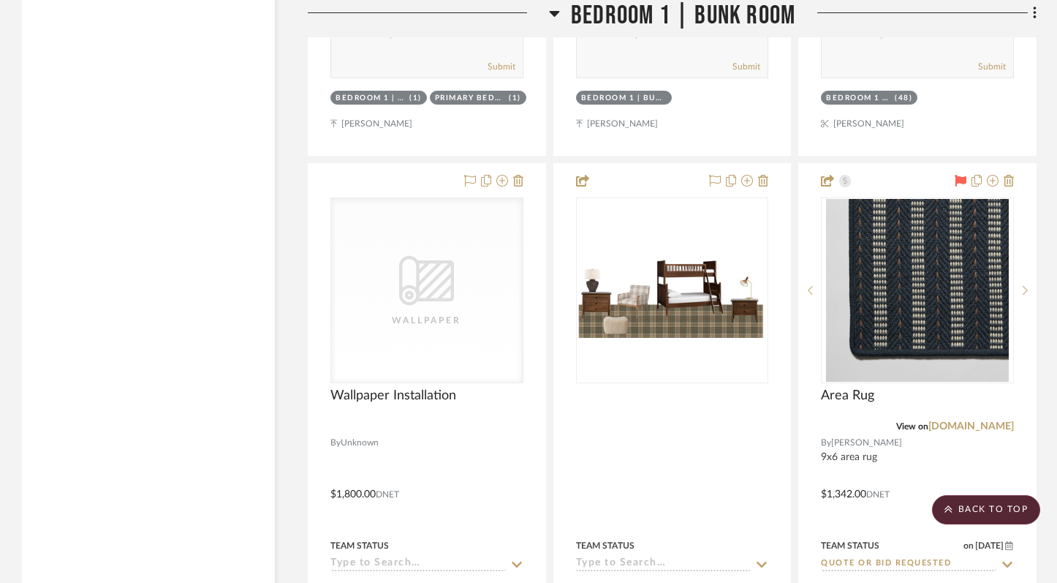
scroll to position [40279, 0]
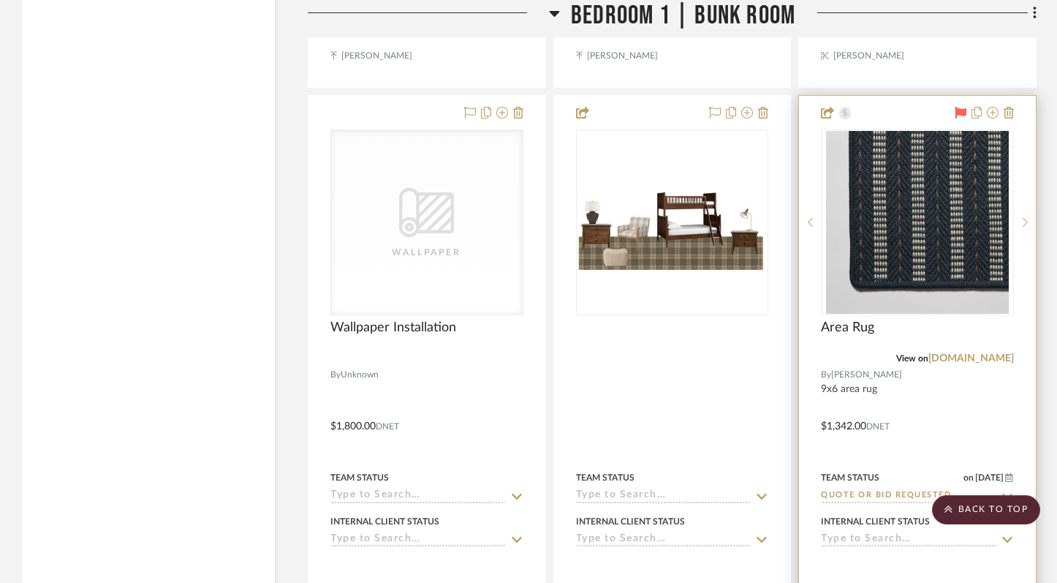
click at [971, 489] on input "Quote or Bid Requested" at bounding box center [908, 496] width 175 height 14
type input "p"
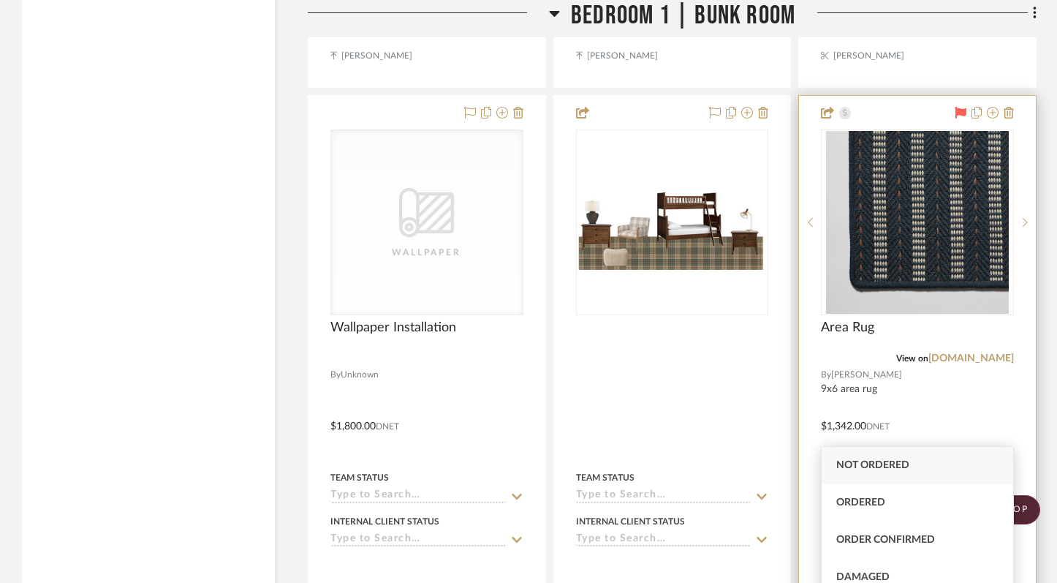
type input "p"
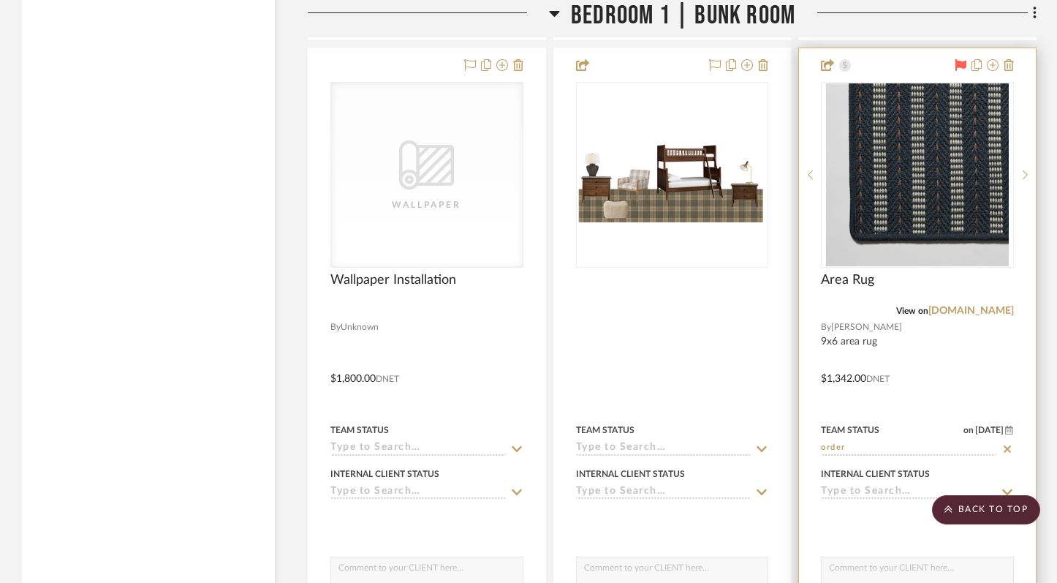
scroll to position [40329, 0]
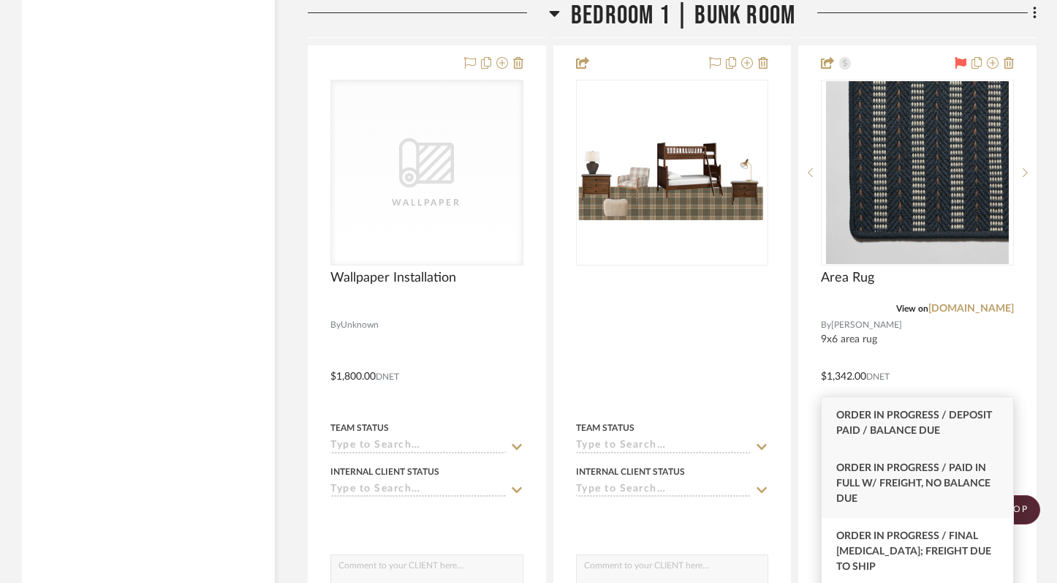
type input "order in"
click at [944, 482] on div "Order In Progress / Paid In Full w/ Freight, No Balance due" at bounding box center [918, 484] width 192 height 68
type input "9/25/2025"
type input "Order In Progress / Paid In Full w/ Freight, No Balance due"
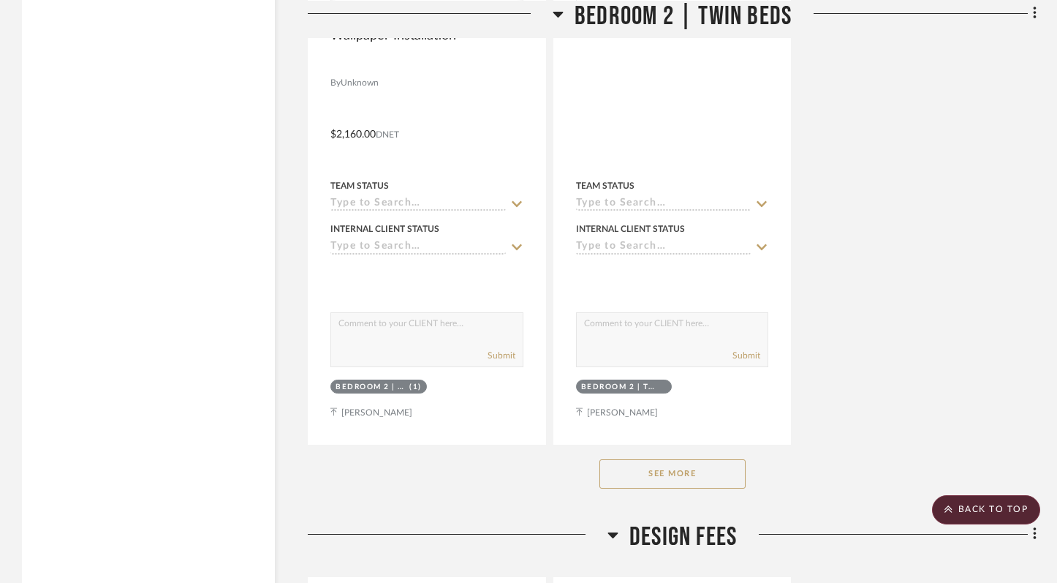
scroll to position [45963, 0]
click at [689, 458] on button "See More" at bounding box center [672, 472] width 146 height 29
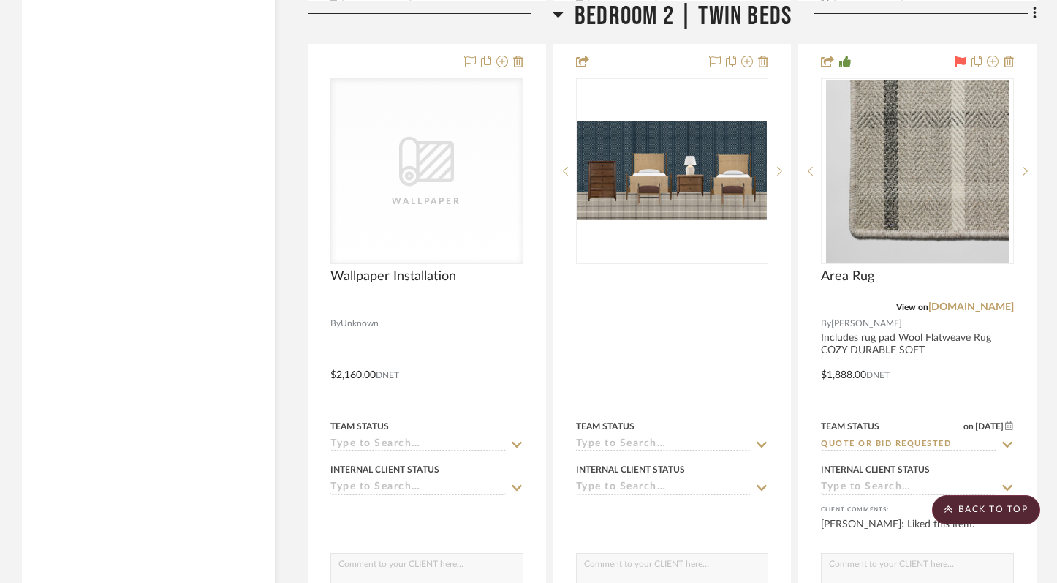
scroll to position [45661, 0]
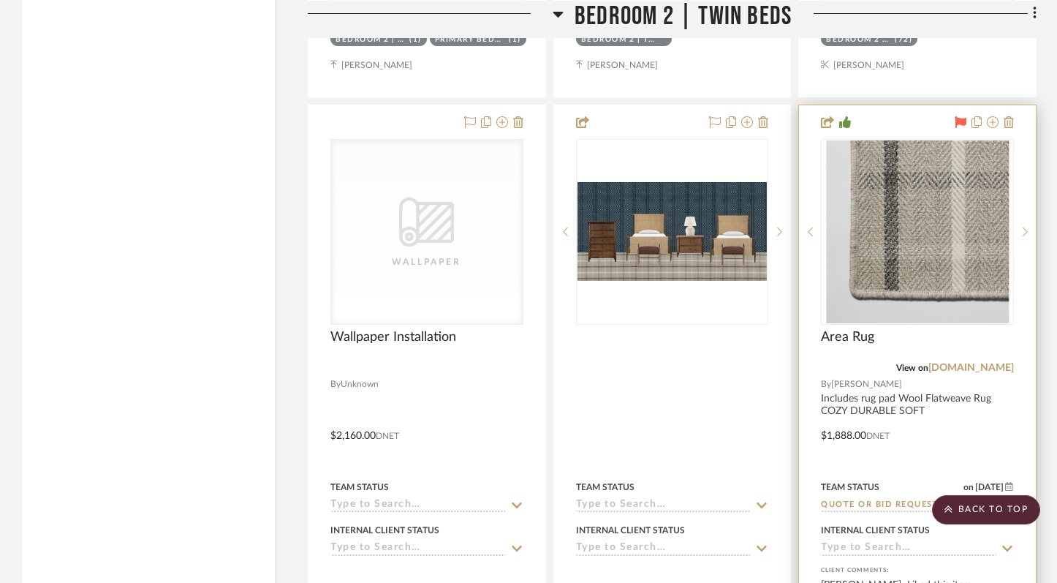
click at [1007, 502] on icon at bounding box center [1007, 505] width 10 height 6
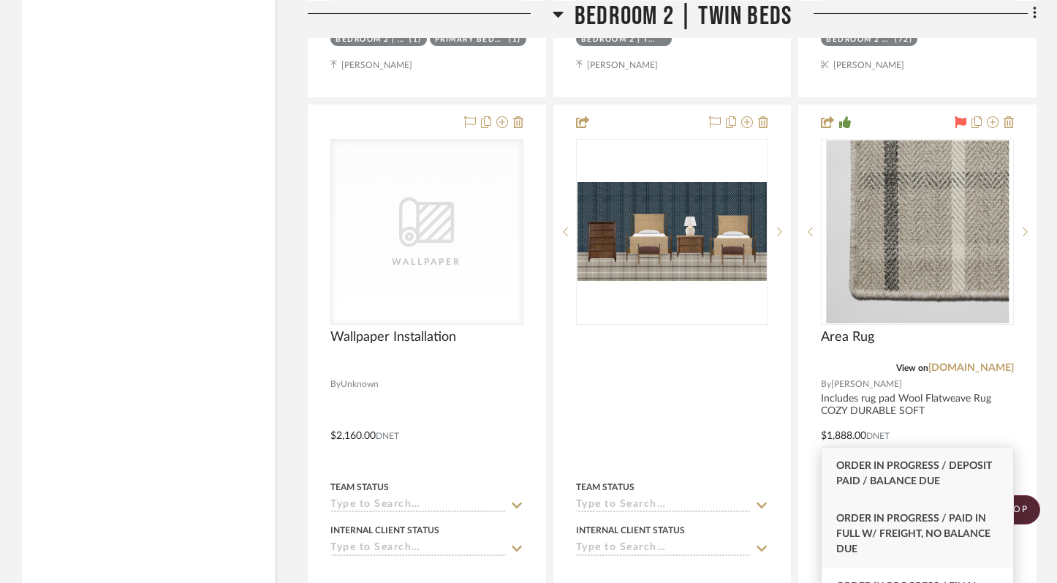
type input "order in"
click at [906, 524] on span "Order In Progress / Paid In Full w/ Freight, No Balance due" at bounding box center [913, 533] width 154 height 41
type input "9/25/2025"
type input "Order In Progress / Paid In Full w/ Freight, No Balance due"
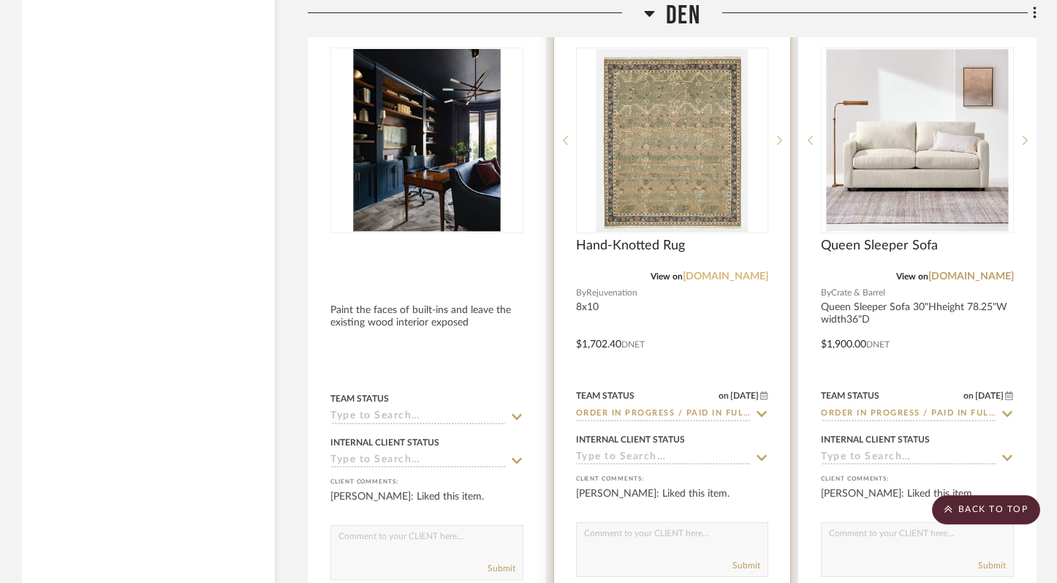
scroll to position [24872, 0]
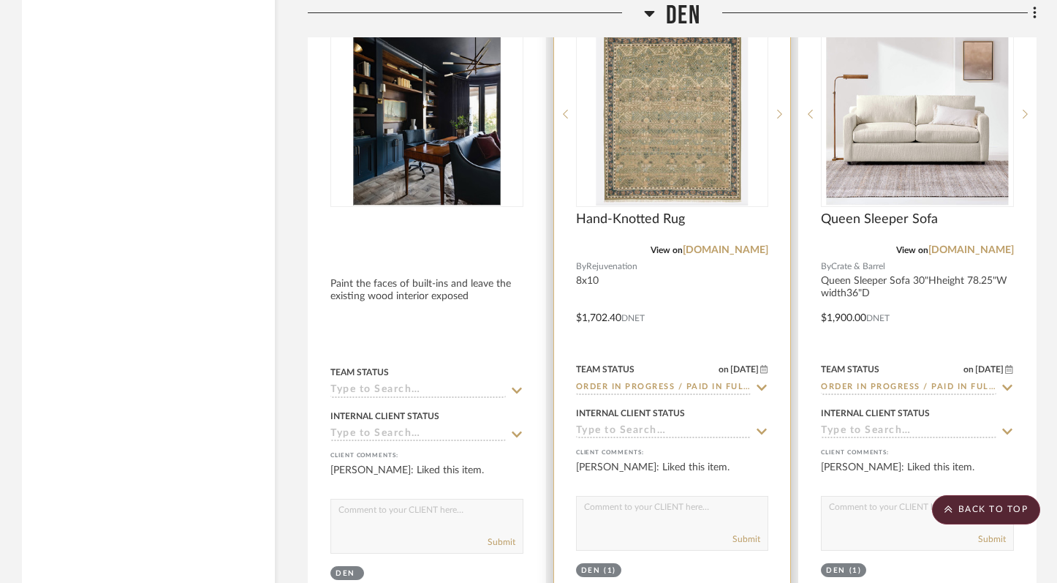
click at [759, 382] on icon at bounding box center [761, 388] width 13 height 12
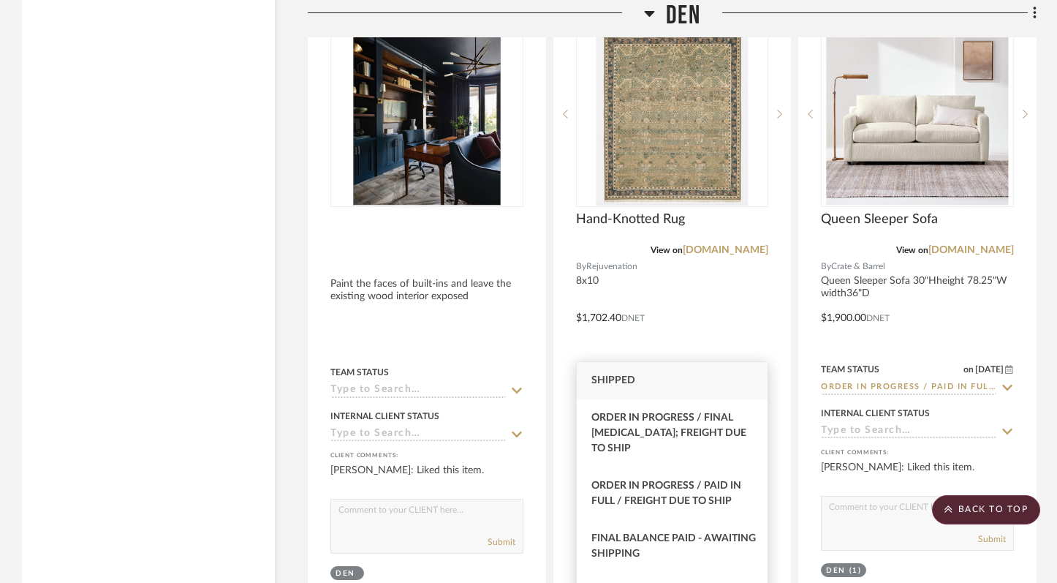
type input "ship"
click at [670, 377] on div "Shipped" at bounding box center [673, 380] width 192 height 37
type input "9/25/2025"
type input "Shipped"
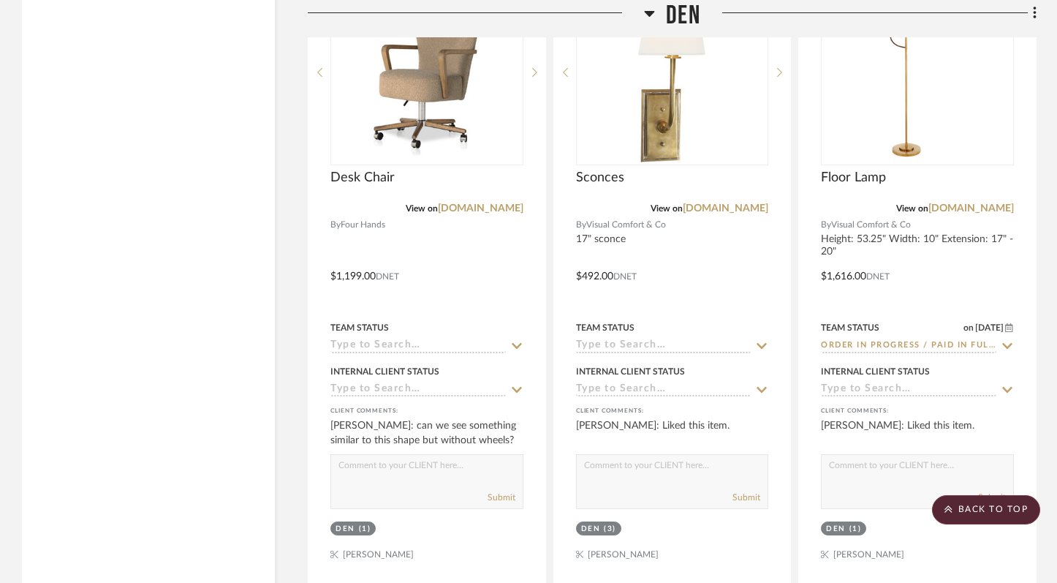
scroll to position [26237, 0]
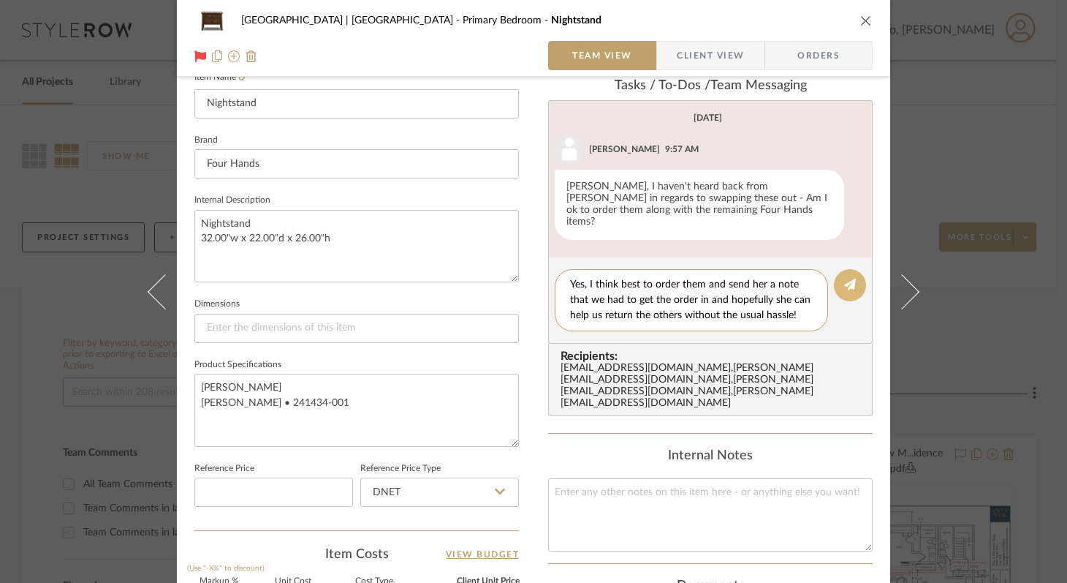
type textarea "Yes, I think best to order them and send her a note that we had to get the orde…"
click at [848, 279] on icon at bounding box center [850, 285] width 12 height 12
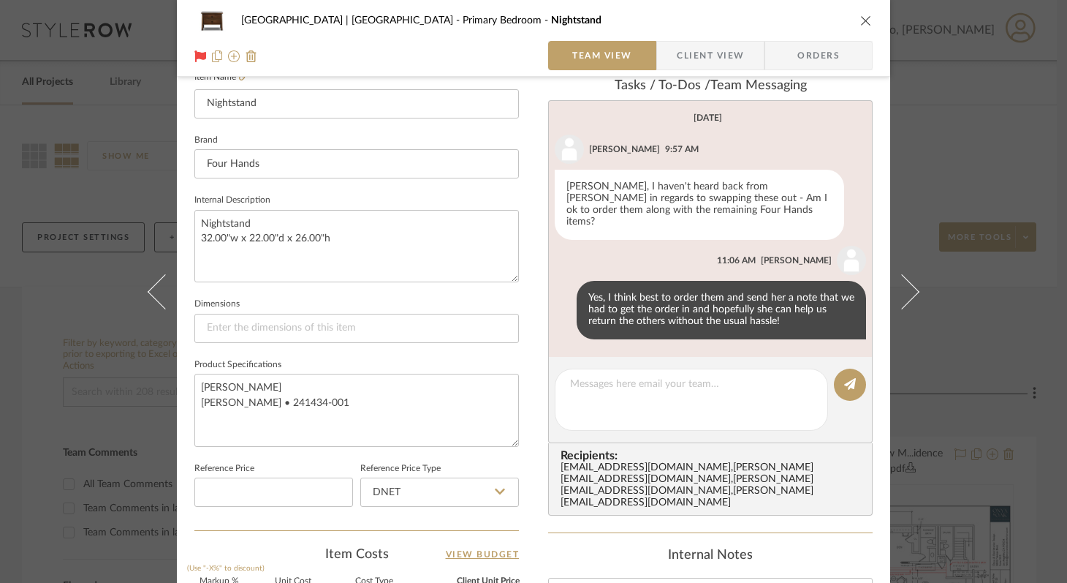
click at [867, 20] on button "close" at bounding box center [866, 20] width 13 height 13
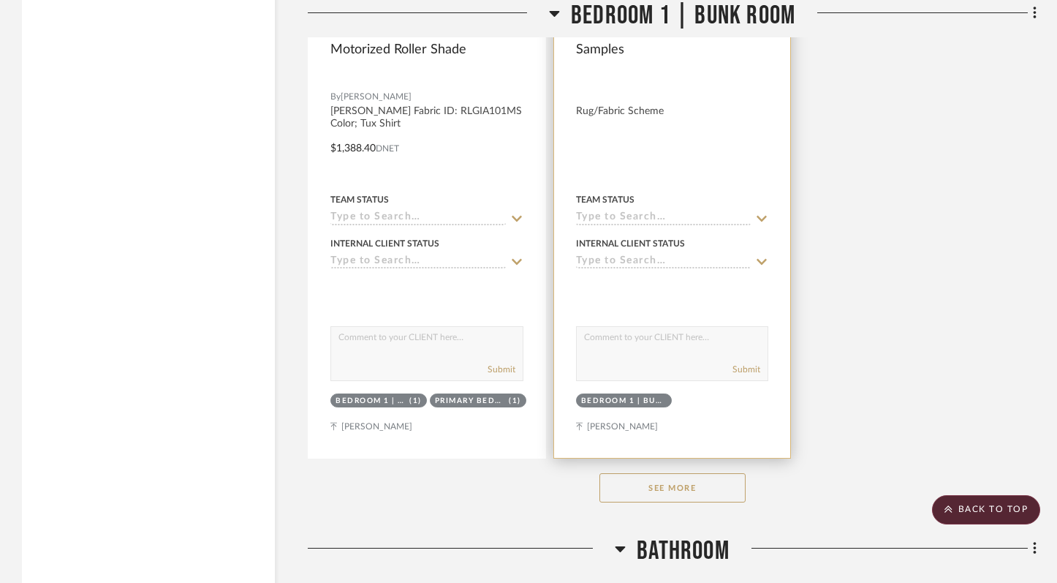
scroll to position [28342, 0]
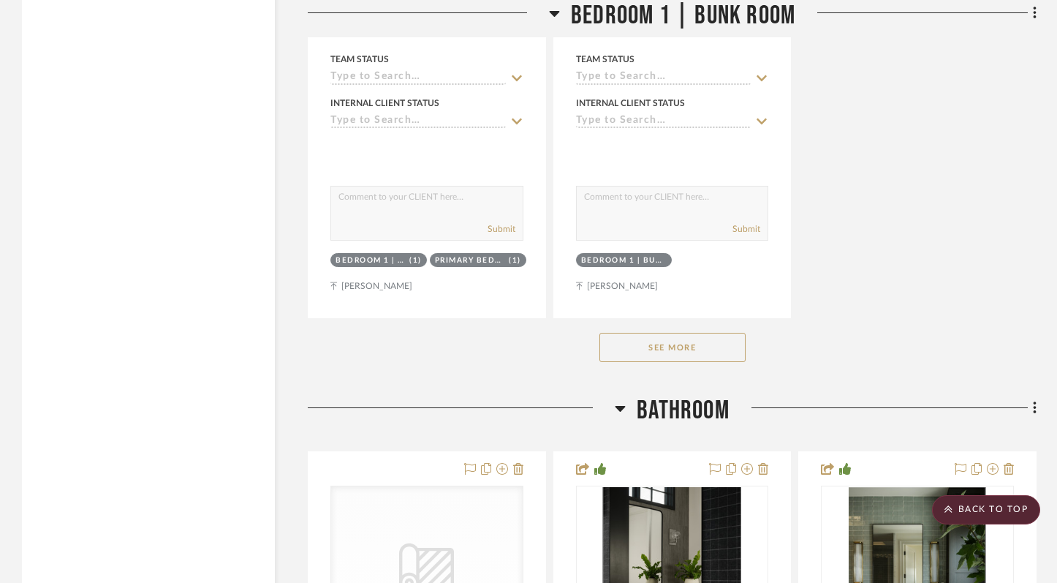
click at [671, 333] on button "See More" at bounding box center [672, 347] width 146 height 29
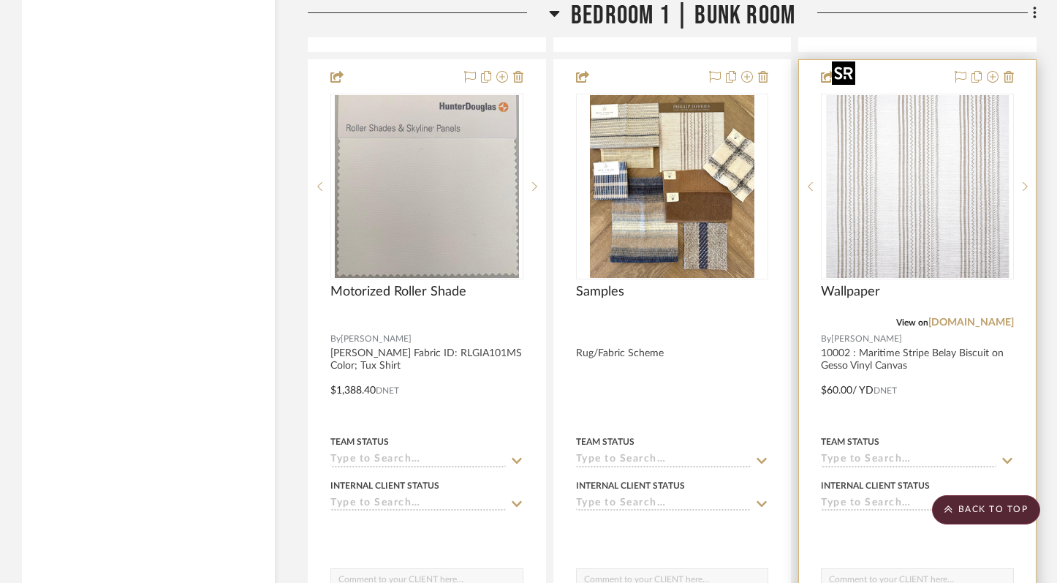
scroll to position [27919, 0]
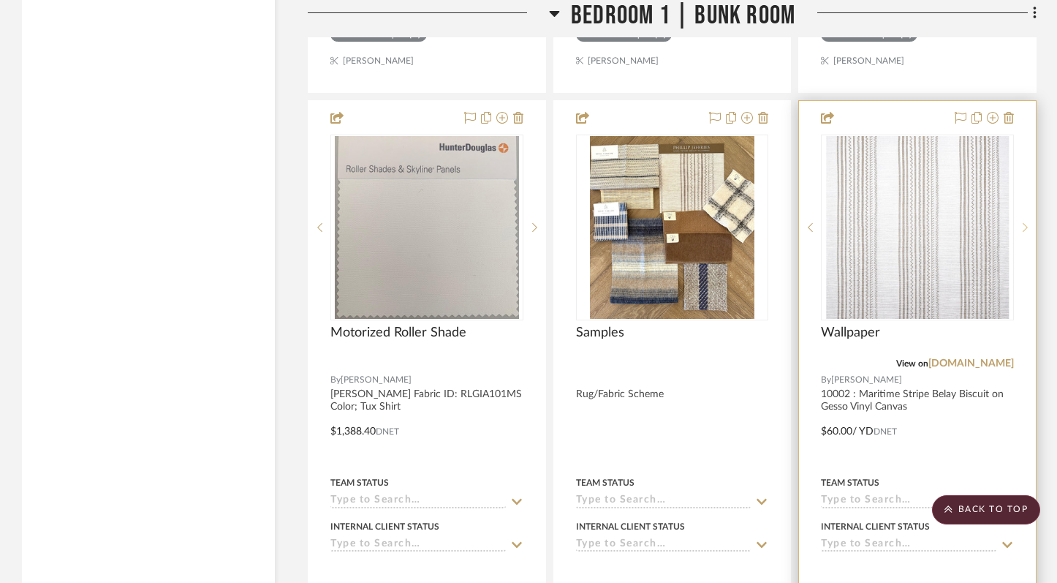
click at [1025, 223] on icon at bounding box center [1025, 227] width 5 height 9
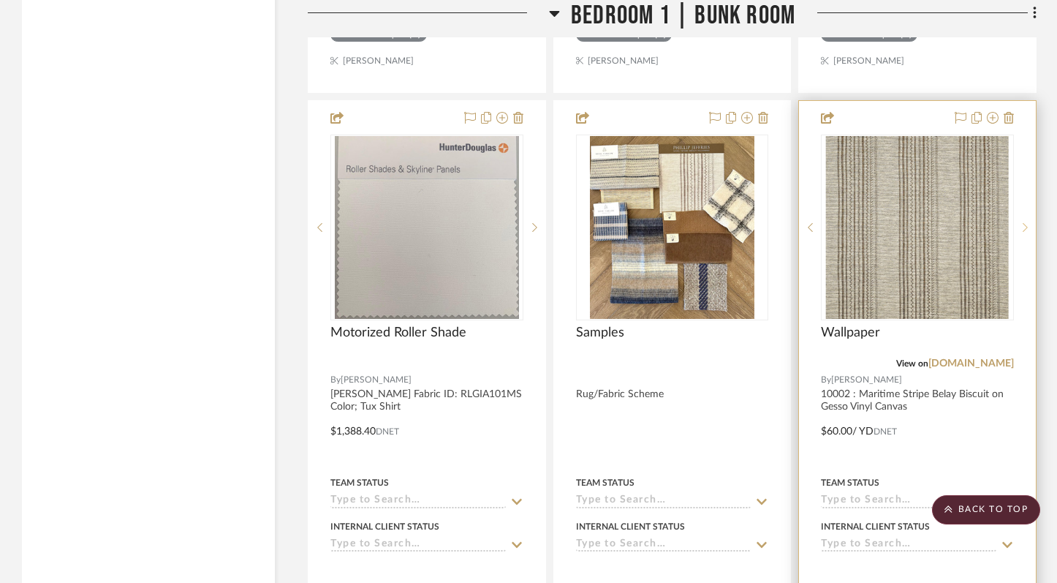
click at [1025, 223] on icon at bounding box center [1025, 227] width 5 height 9
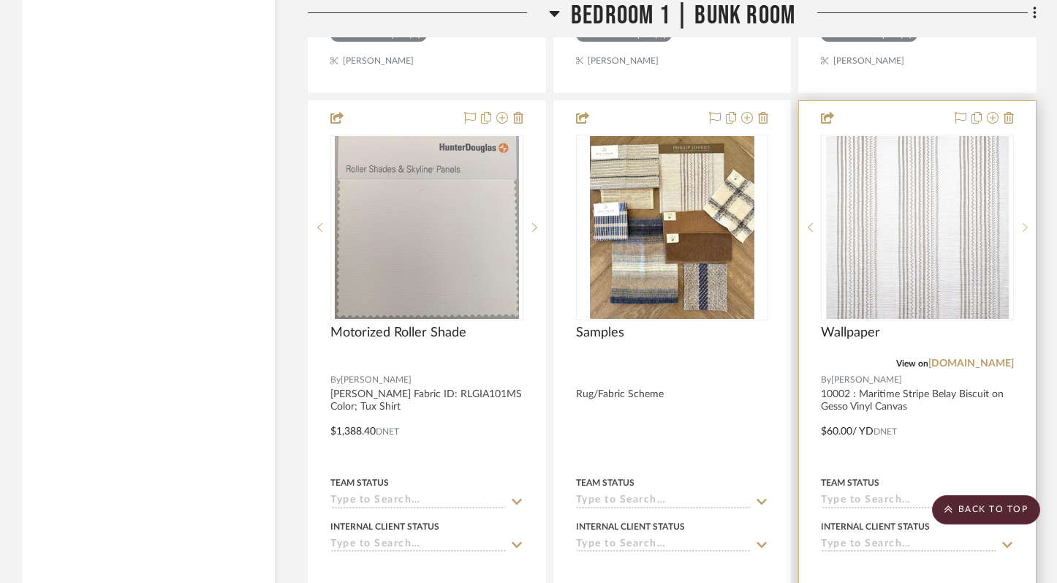
click at [1024, 222] on icon at bounding box center [1025, 227] width 5 height 10
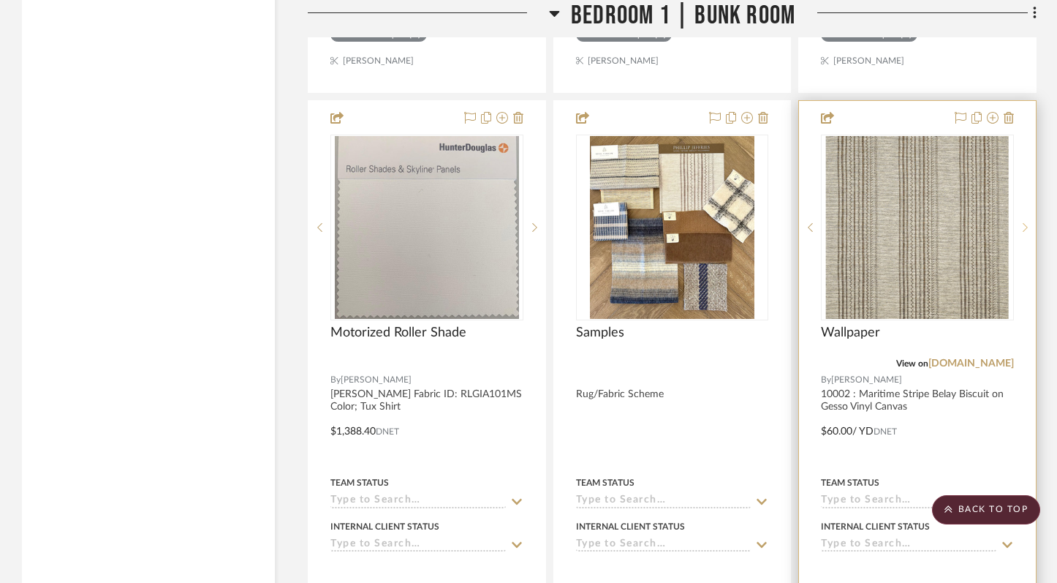
click at [1026, 222] on icon at bounding box center [1025, 227] width 5 height 10
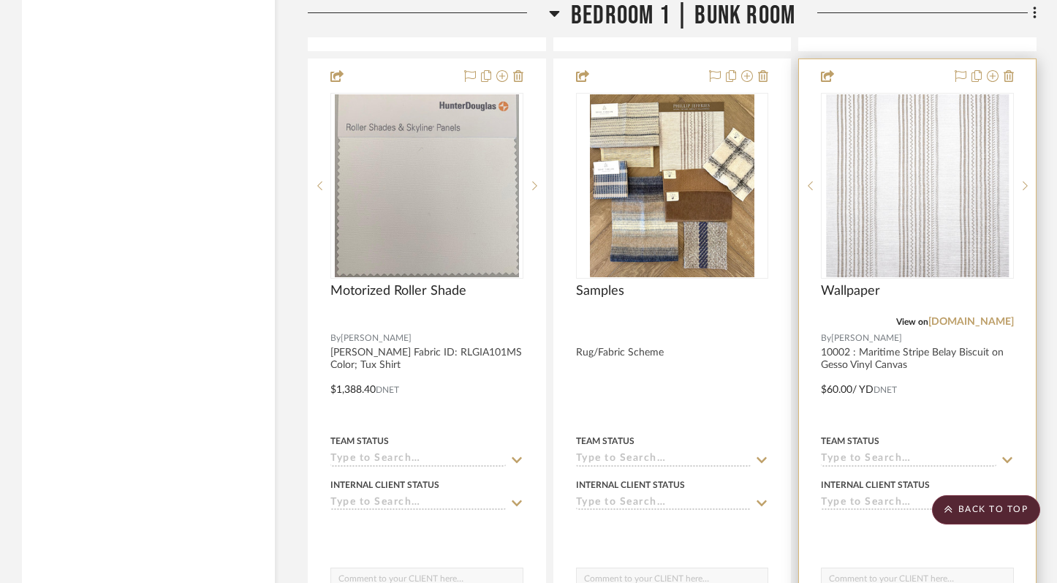
scroll to position [27968, 0]
